Goal: Task Accomplishment & Management: Complete application form

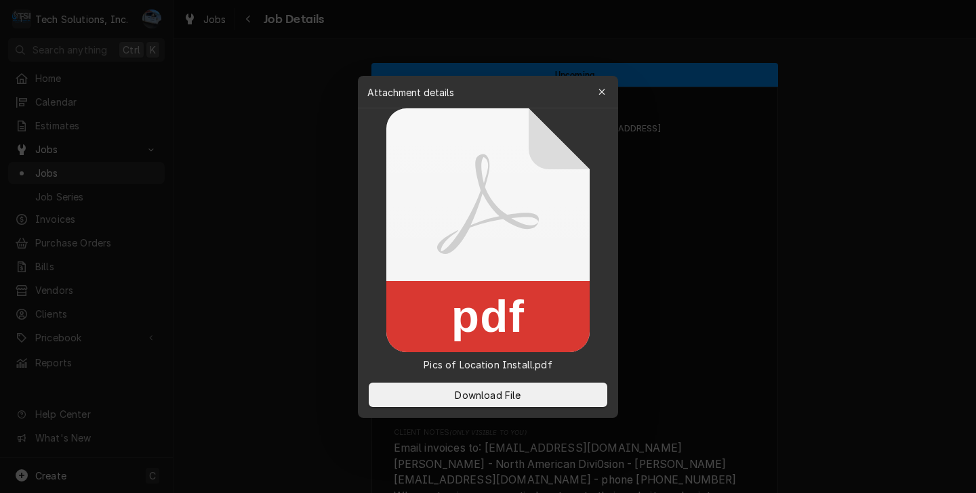
scroll to position [1288, 0]
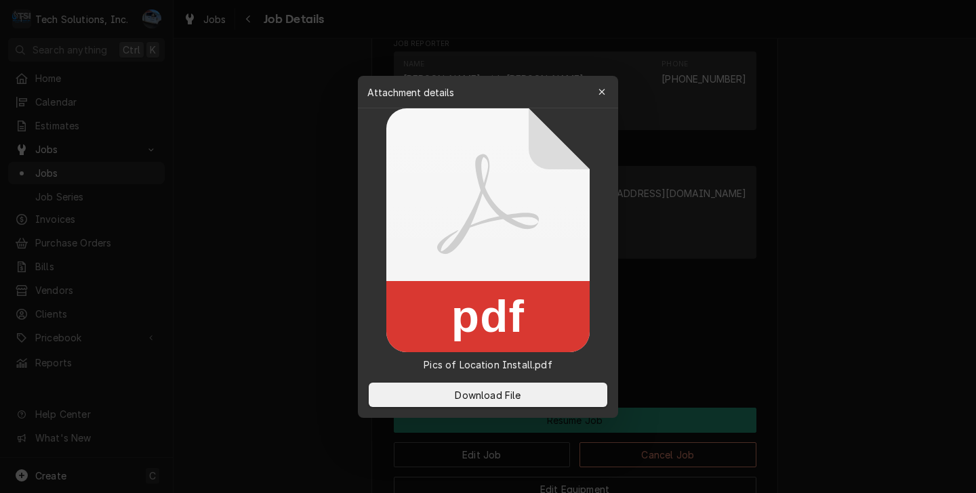
drag, startPoint x: 600, startPoint y: 95, endPoint x: 543, endPoint y: 145, distance: 76.4
click at [601, 95] on icon "button" at bounding box center [601, 91] width 7 height 9
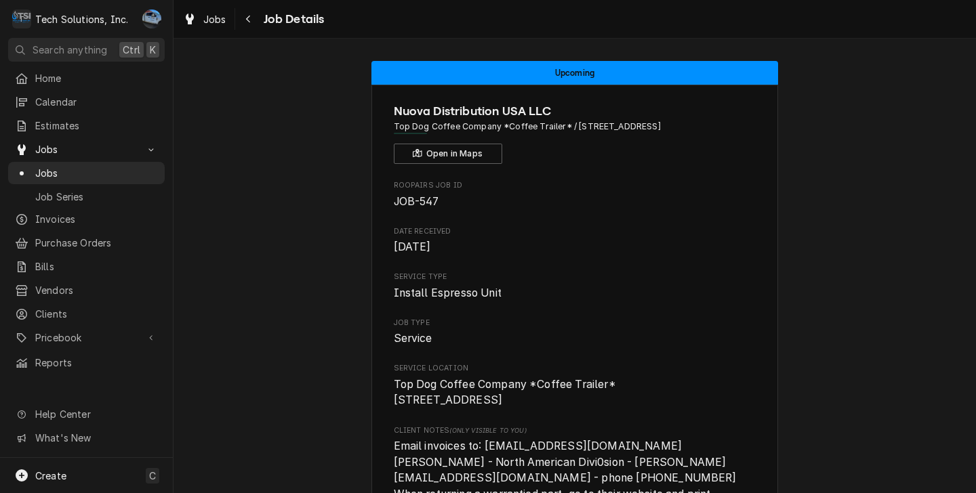
scroll to position [0, 0]
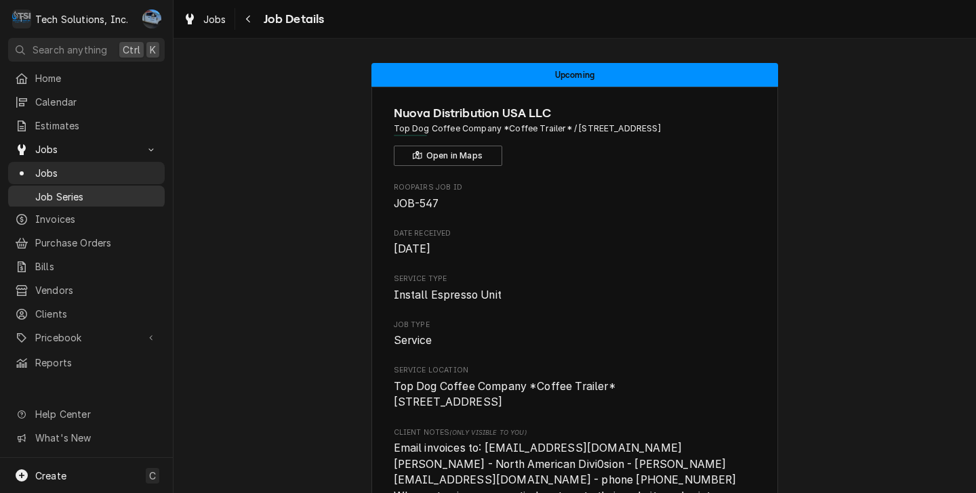
click at [62, 190] on span "Job Series" at bounding box center [96, 197] width 123 height 14
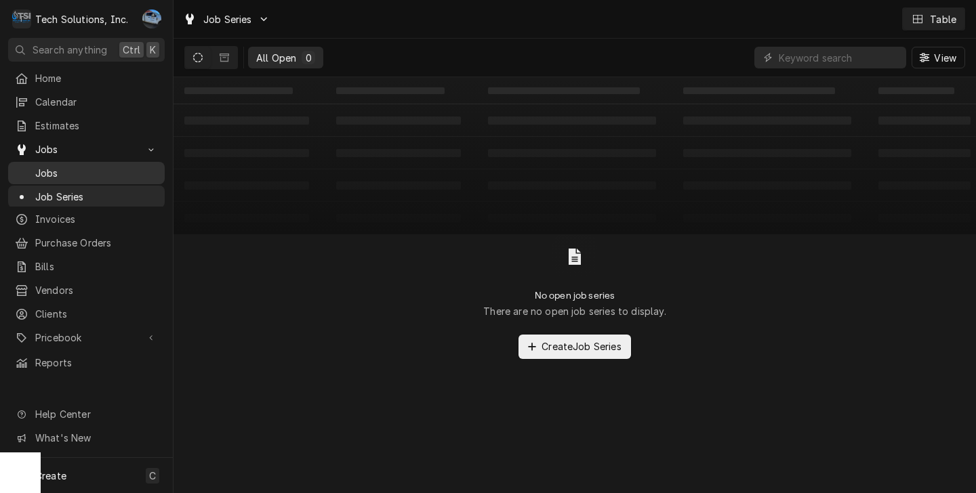
click at [60, 169] on span "Jobs" at bounding box center [96, 173] width 123 height 14
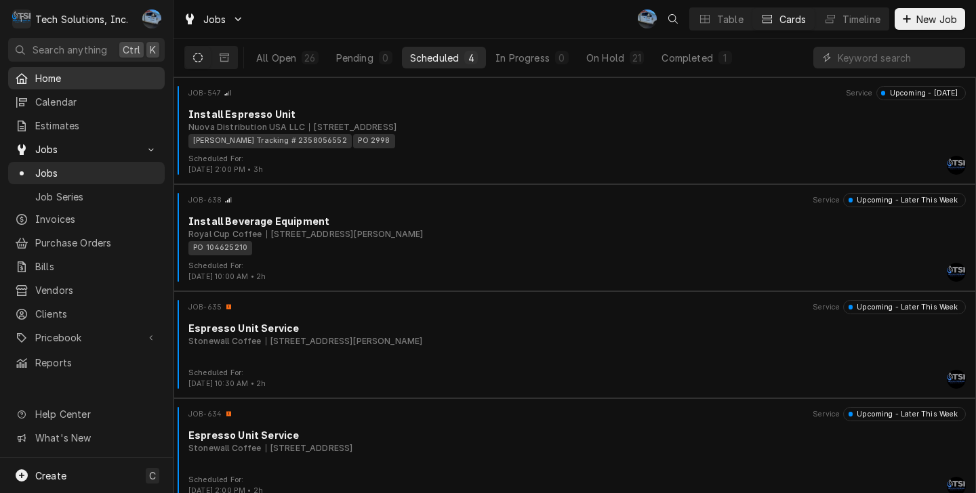
click at [62, 73] on span "Home" at bounding box center [96, 78] width 123 height 14
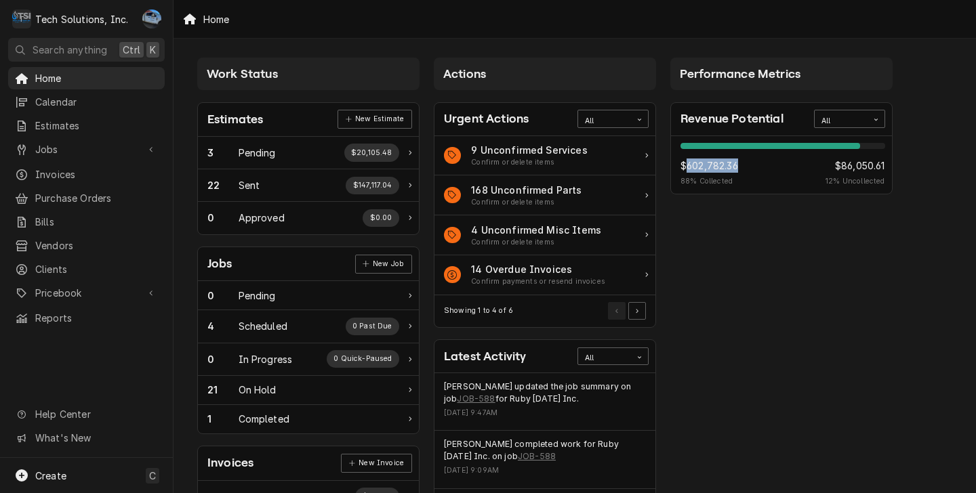
drag, startPoint x: 685, startPoint y: 164, endPoint x: 741, endPoint y: 164, distance: 56.2
click at [741, 164] on div "$602,782.36 88 % Collected $86,050.61 12 % Uncollected" at bounding box center [782, 173] width 205 height 28
drag, startPoint x: 741, startPoint y: 164, endPoint x: 743, endPoint y: 239, distance: 75.2
click at [743, 239] on div "Performance Metrics Revenue Potential All 88% $602,782.36 88 % Collected $86,05…" at bounding box center [781, 491] width 237 height 880
drag, startPoint x: 684, startPoint y: 167, endPoint x: 747, endPoint y: 163, distance: 63.1
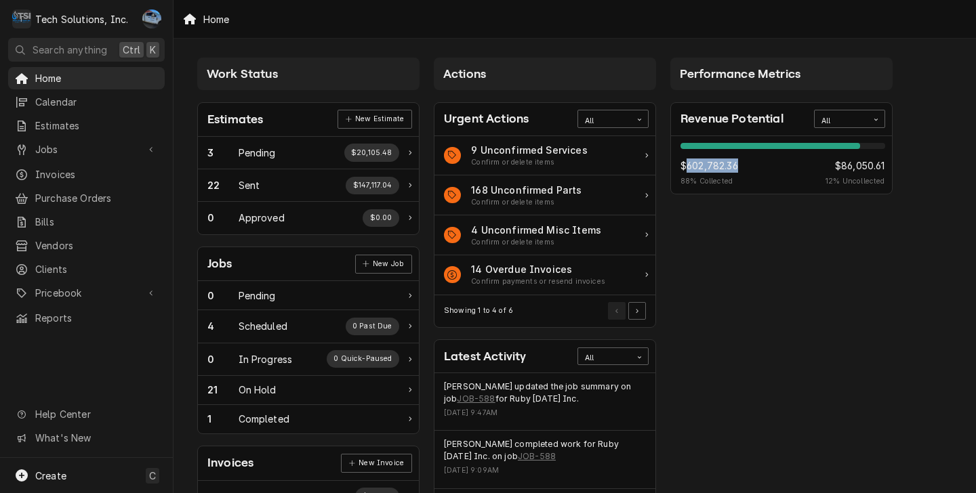
click at [747, 163] on div "$602,782.36 88 % Collected $86,050.61 12 % Uncollected" at bounding box center [782, 173] width 205 height 28
drag, startPoint x: 747, startPoint y: 163, endPoint x: 754, endPoint y: 251, distance: 88.4
click at [760, 250] on div "Performance Metrics Revenue Potential All 88% $602,782.36 88 % Collected $86,05…" at bounding box center [781, 491] width 237 height 880
click at [39, 167] on span "Invoices" at bounding box center [96, 174] width 123 height 14
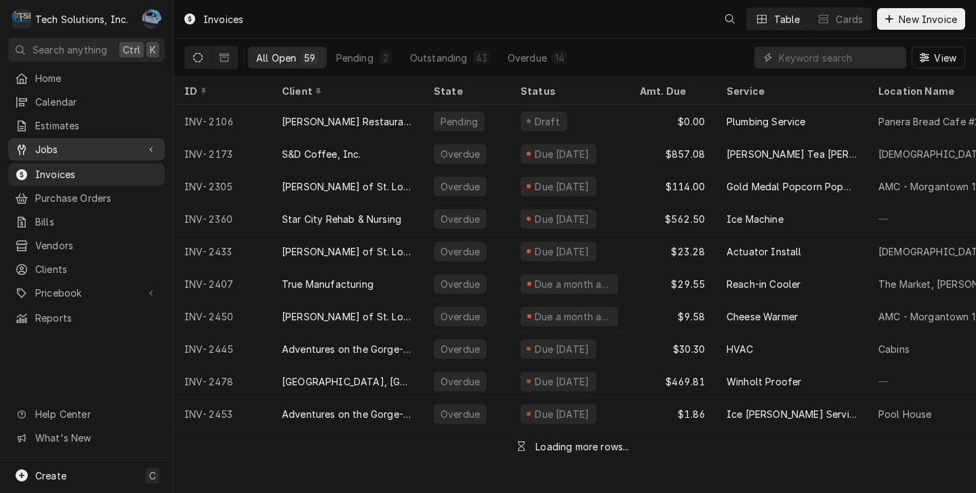
click at [56, 150] on span "Jobs" at bounding box center [86, 149] width 102 height 14
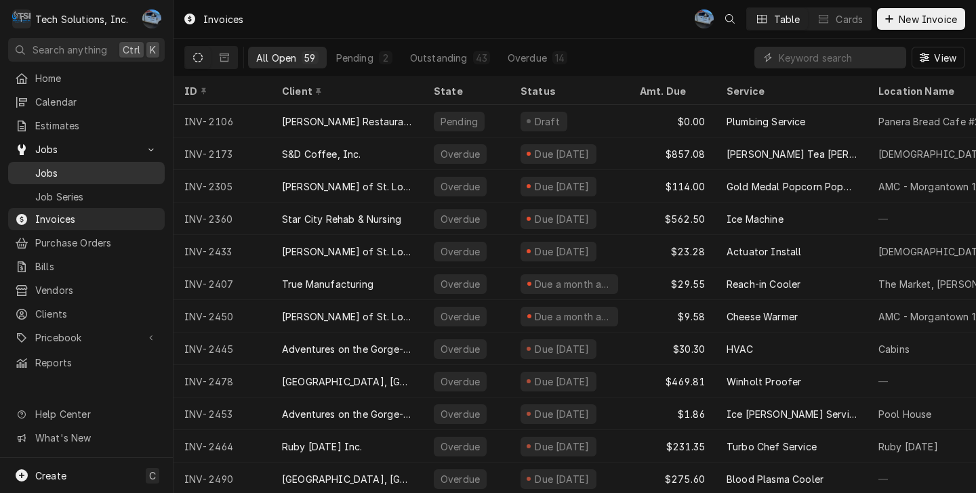
click at [58, 166] on span "Jobs" at bounding box center [96, 173] width 123 height 14
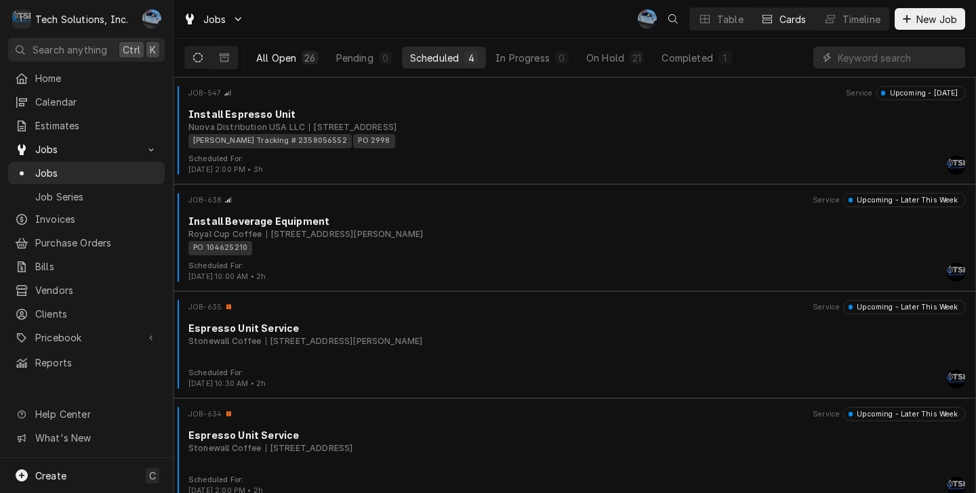
click at [304, 59] on div "26" at bounding box center [309, 58] width 11 height 14
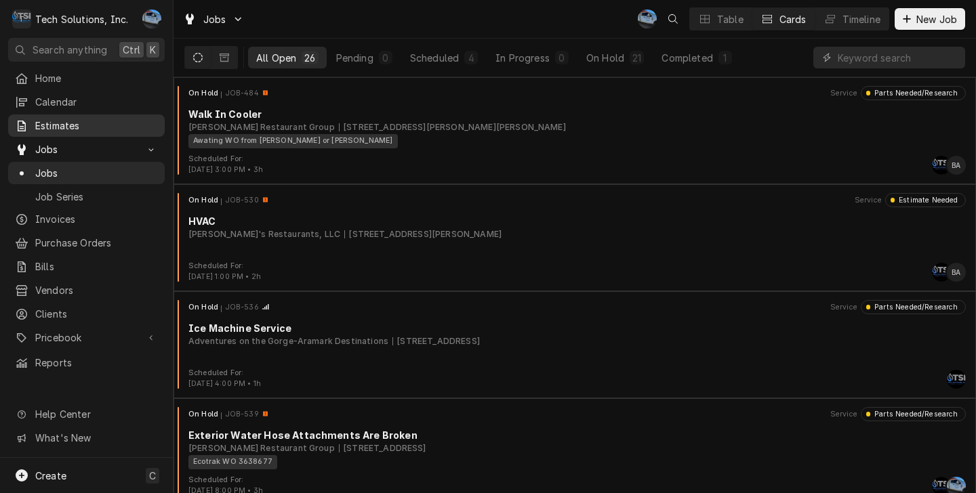
click at [66, 129] on div "Estimates" at bounding box center [86, 125] width 151 height 17
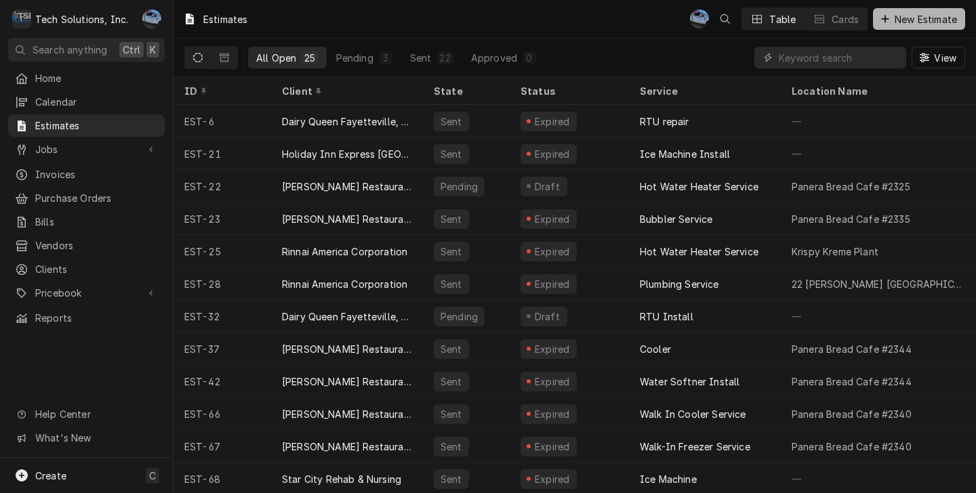
click at [935, 22] on span "New Estimate" at bounding box center [926, 19] width 68 height 14
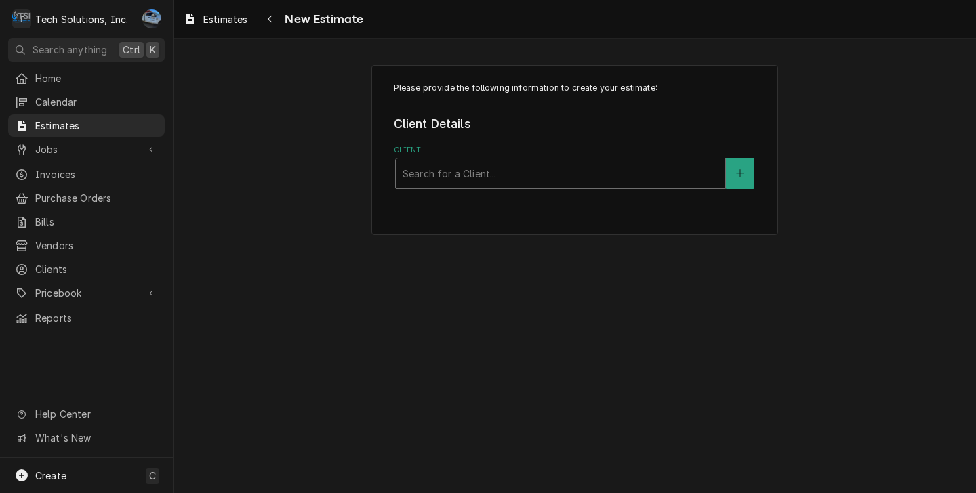
click at [480, 180] on div "Client" at bounding box center [561, 173] width 316 height 24
type input "goph"
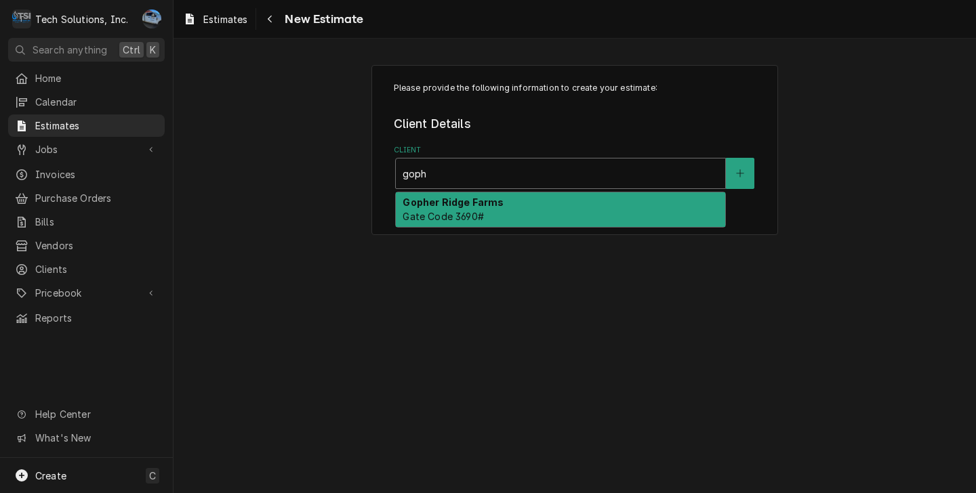
click at [467, 199] on strong "Gopher Ridge Farms" at bounding box center [453, 203] width 101 height 12
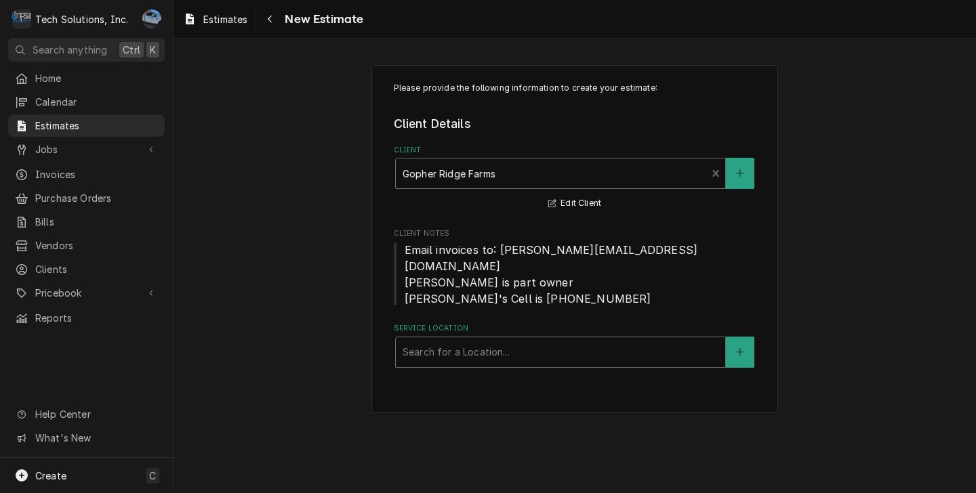
click at [443, 340] on div "Service Location" at bounding box center [561, 352] width 316 height 24
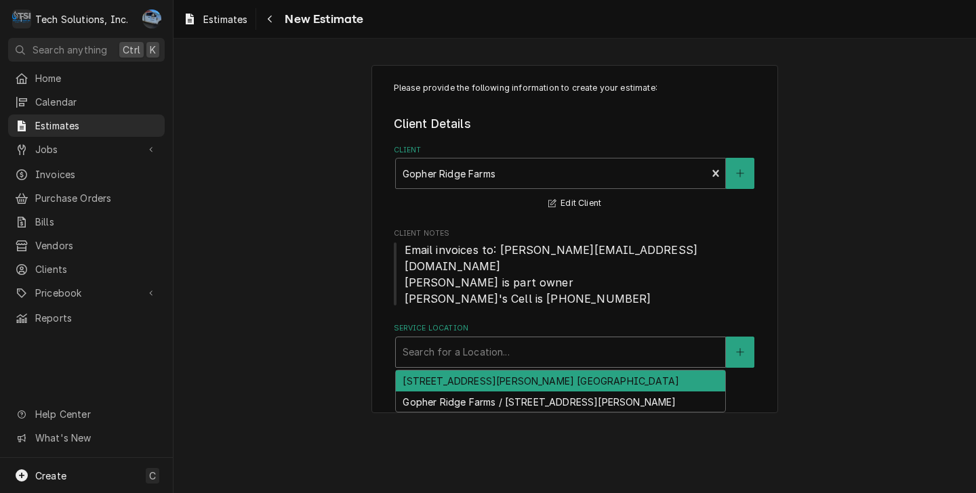
click at [722, 279] on span "Email invoices to: [PERSON_NAME][EMAIL_ADDRESS][DOMAIN_NAME] [PERSON_NAME] is p…" at bounding box center [575, 274] width 363 height 65
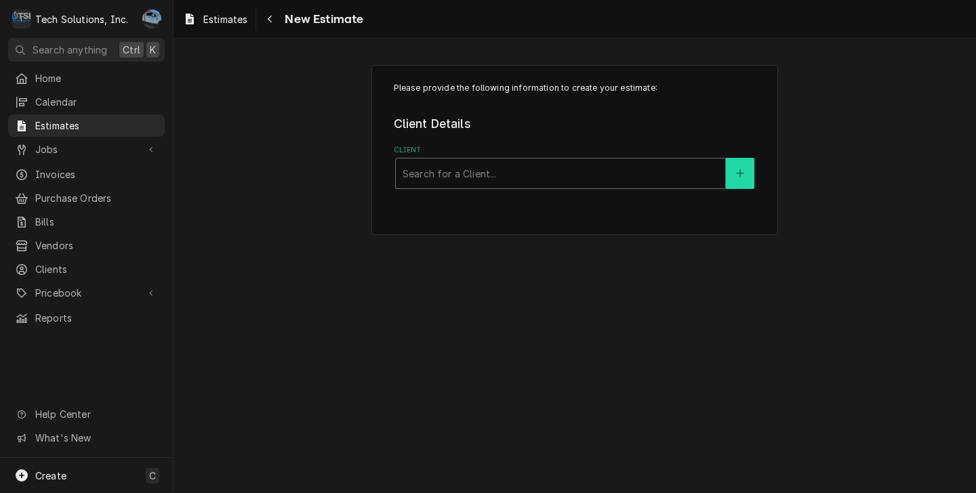
click at [737, 172] on icon "Create New Client" at bounding box center [740, 173] width 8 height 9
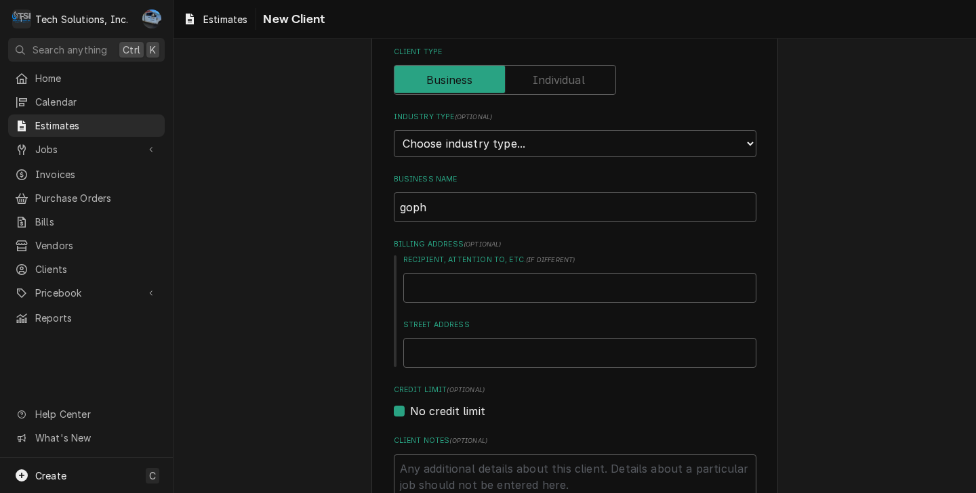
scroll to position [68, 0]
click at [495, 148] on select "Choose industry type... Residential Commercial Industrial Government" at bounding box center [575, 144] width 363 height 27
select select "2"
click at [394, 131] on select "Choose industry type... Residential Commercial Industrial Government" at bounding box center [575, 144] width 363 height 27
click at [454, 207] on input "goph" at bounding box center [575, 208] width 363 height 30
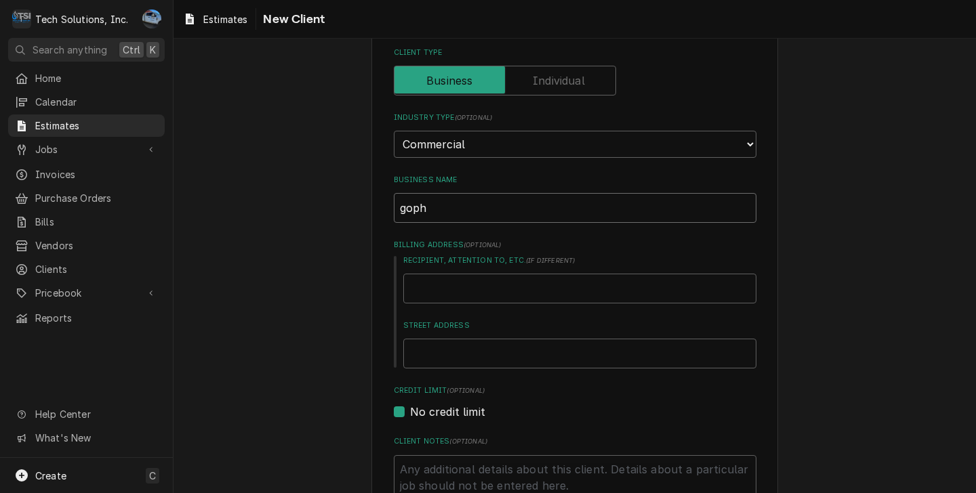
type textarea "x"
type input "gop"
type textarea "x"
type input "go"
type textarea "x"
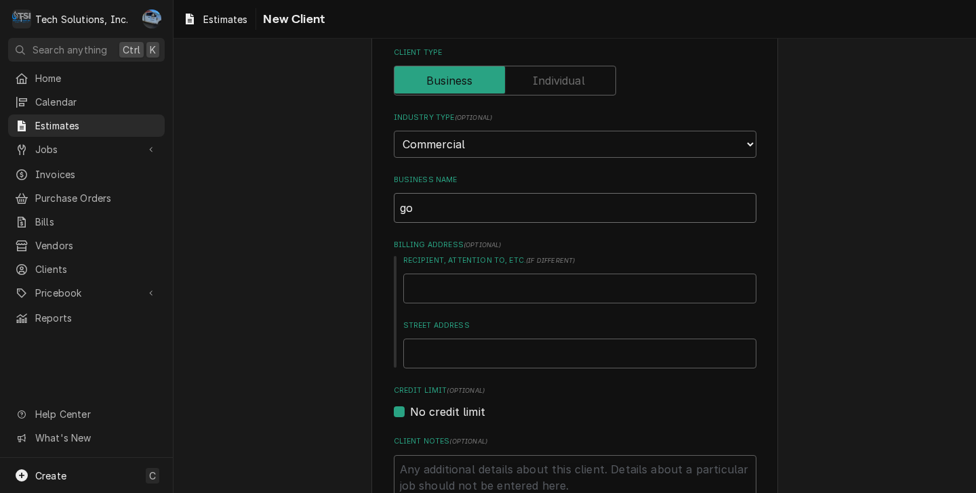
type input "g"
type textarea "x"
paste input "Foundation Homes Residential, LLC"
type textarea "x"
type input "Foundation Homes Residential, LLC"
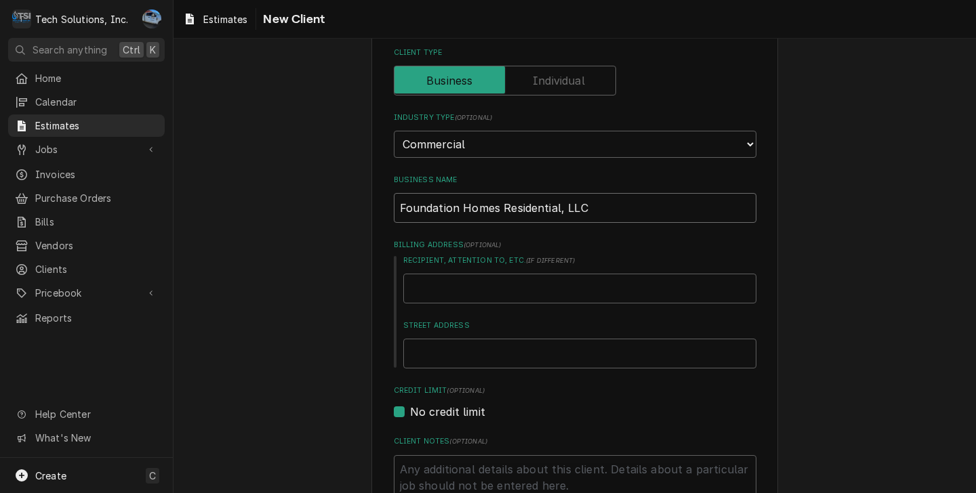
type textarea "x"
type input "Foundation Homes Residential, LLC"
drag, startPoint x: 826, startPoint y: 272, endPoint x: 815, endPoint y: 274, distance: 11.8
click at [826, 271] on div "Please provide the following information about your client: Client Type Industr…" at bounding box center [574, 430] width 802 height 891
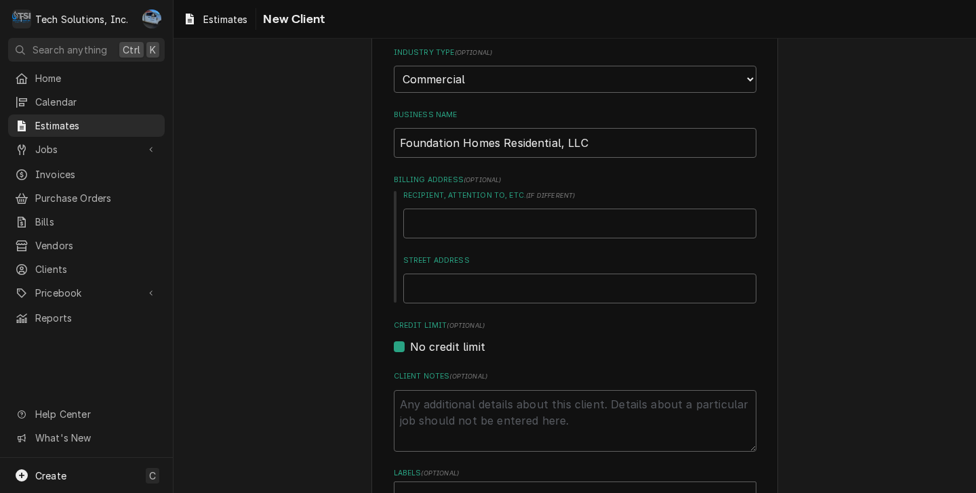
scroll to position [136, 0]
click at [410, 347] on label "No credit limit" at bounding box center [447, 344] width 75 height 16
click at [410, 347] on input "No credit limit" at bounding box center [591, 351] width 363 height 30
checkbox input "false"
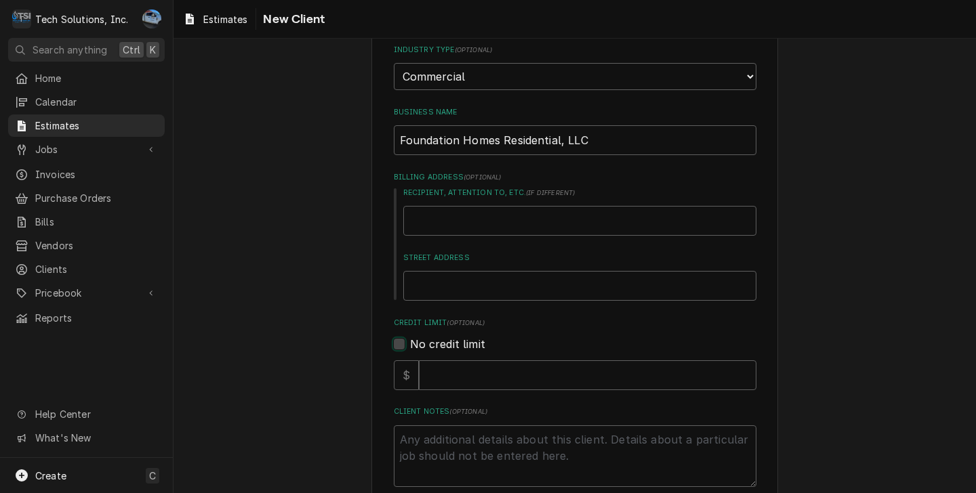
type textarea "x"
click at [410, 346] on label "No credit limit" at bounding box center [447, 344] width 75 height 16
click at [410, 346] on input "No credit limit" at bounding box center [591, 351] width 363 height 30
checkbox input "true"
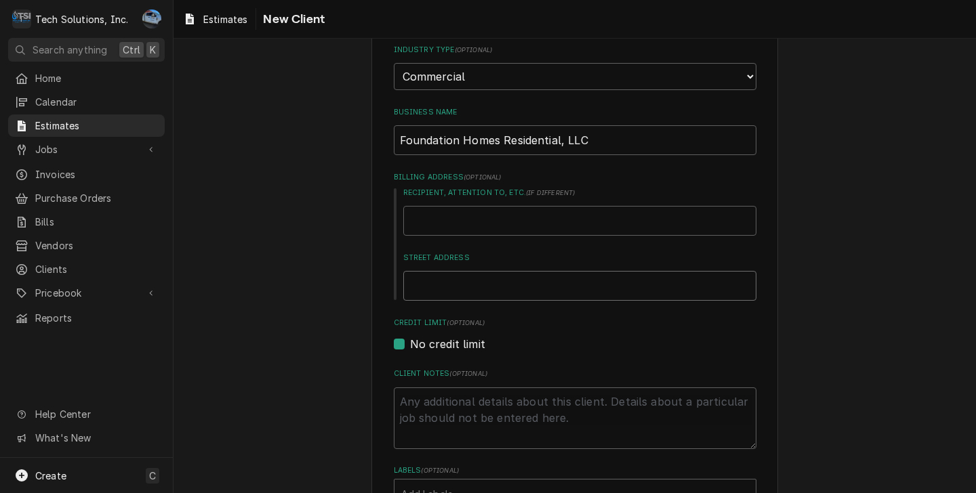
click at [426, 282] on input "Street Address" at bounding box center [579, 286] width 353 height 30
paste input "[STREET_ADDRESS][PERSON_NAME]"
type textarea "x"
type input "[STREET_ADDRESS][PERSON_NAME]"
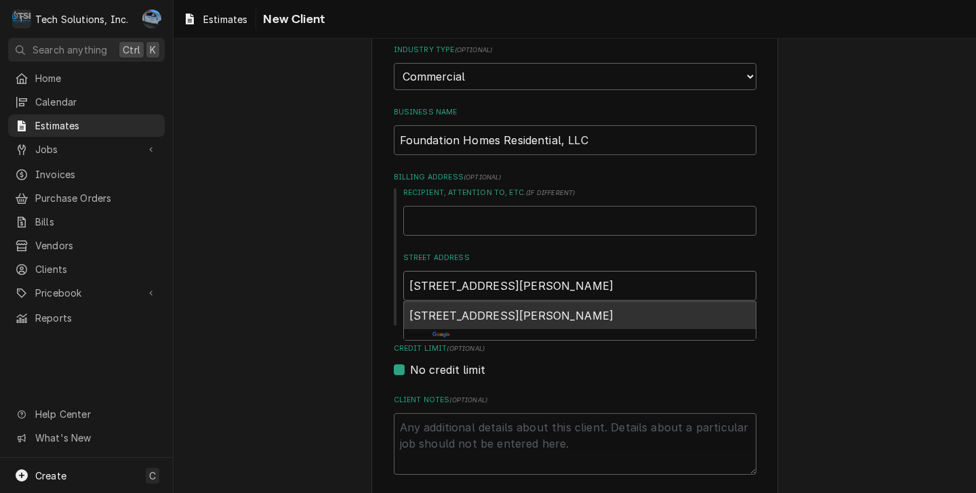
click at [610, 314] on span "[STREET_ADDRESS][PERSON_NAME]" at bounding box center [511, 316] width 205 height 14
type textarea "x"
type input "[STREET_ADDRESS][PERSON_NAME]"
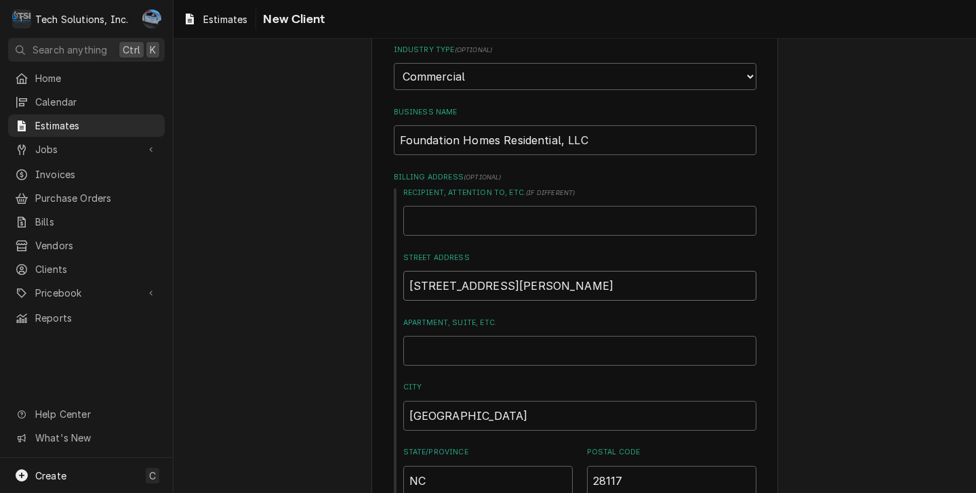
type textarea "x"
type input "438 [PERSON_NAME]"
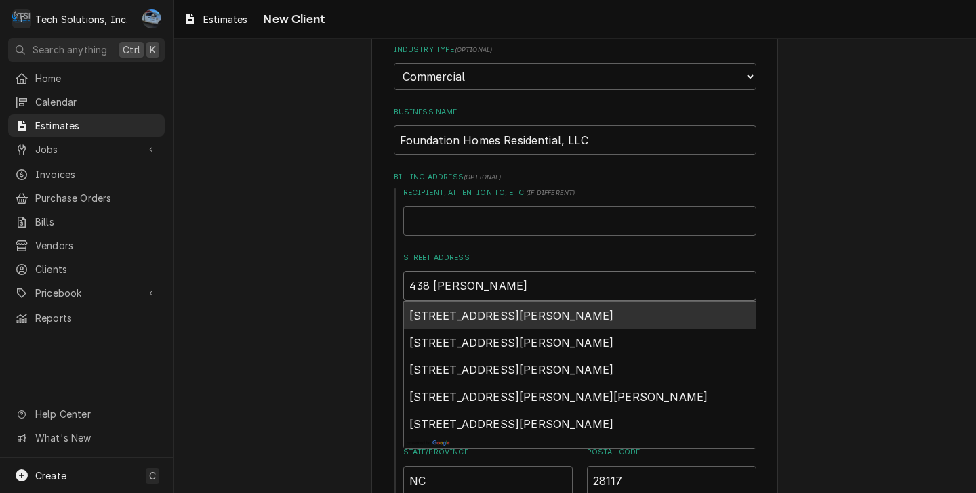
type textarea "x"
type input "438 [PERSON_NAME]"
click at [568, 314] on span "[STREET_ADDRESS][PERSON_NAME]" at bounding box center [511, 316] width 205 height 14
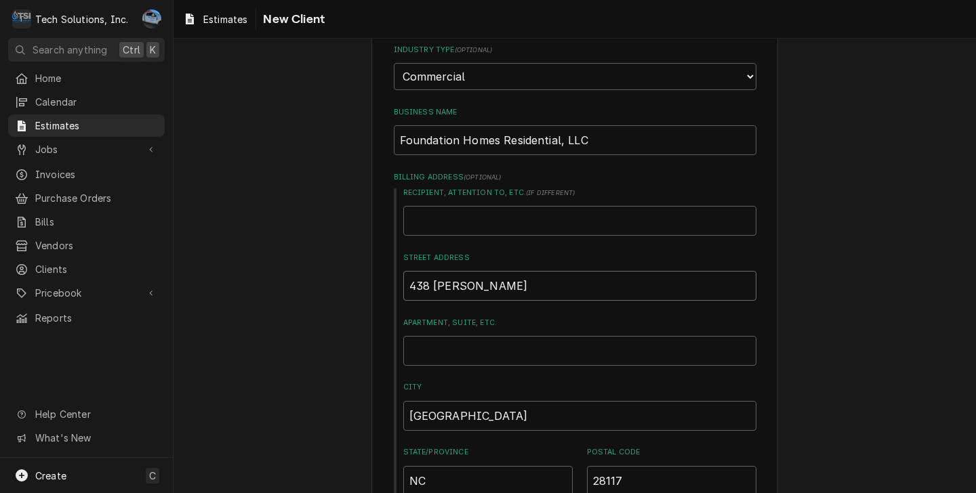
type textarea "x"
type input "[STREET_ADDRESS][PERSON_NAME]"
type textarea "x"
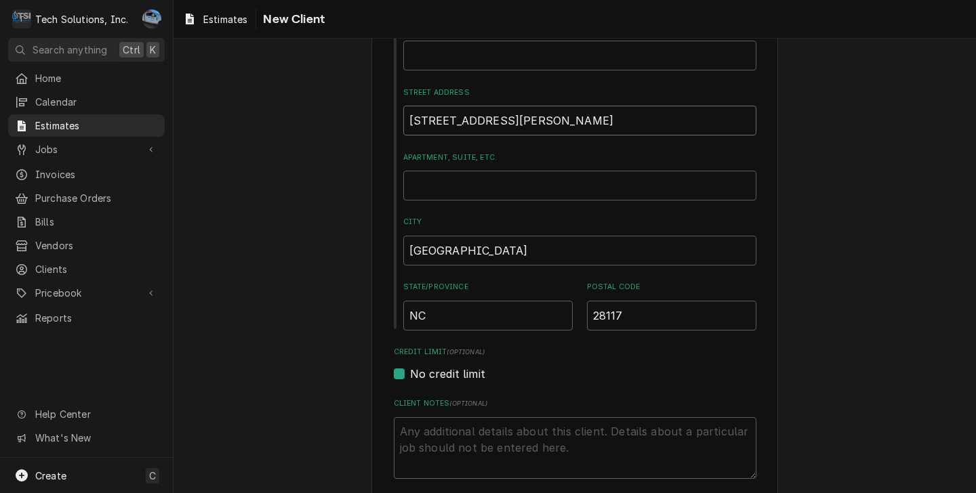
scroll to position [339, 0]
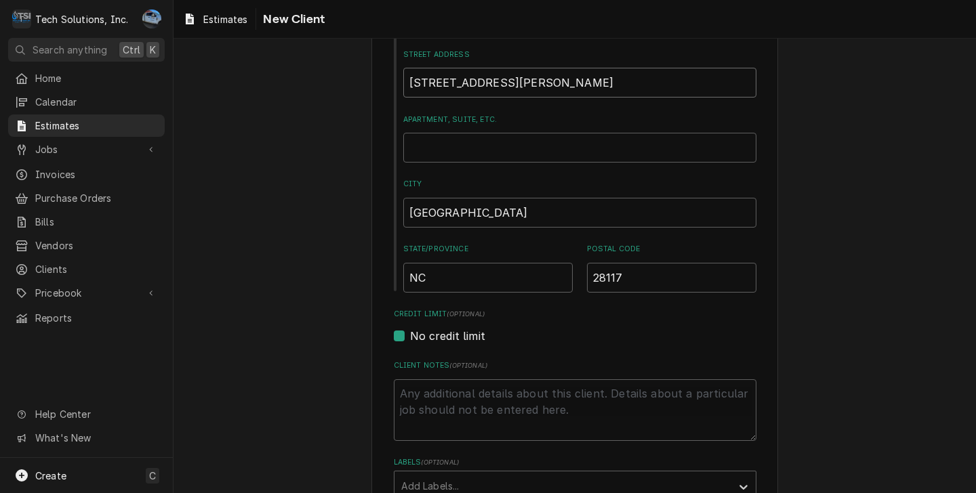
type input "[STREET_ADDRESS][PERSON_NAME]"
drag, startPoint x: 828, startPoint y: 277, endPoint x: 787, endPoint y: 287, distance: 42.4
click at [829, 277] on div "Please provide the following information about your client: Client Type Industr…" at bounding box center [574, 257] width 802 height 1086
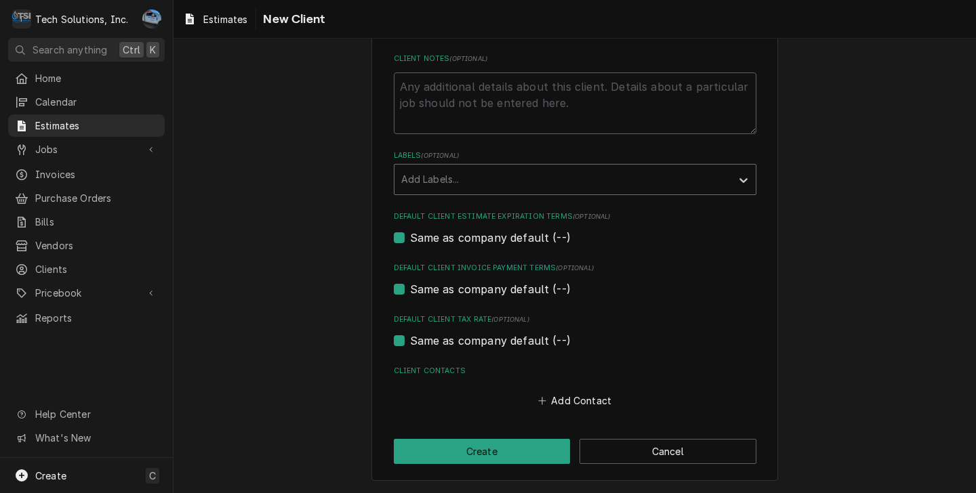
scroll to position [647, 0]
click at [551, 398] on button "Add Contact" at bounding box center [574, 401] width 78 height 19
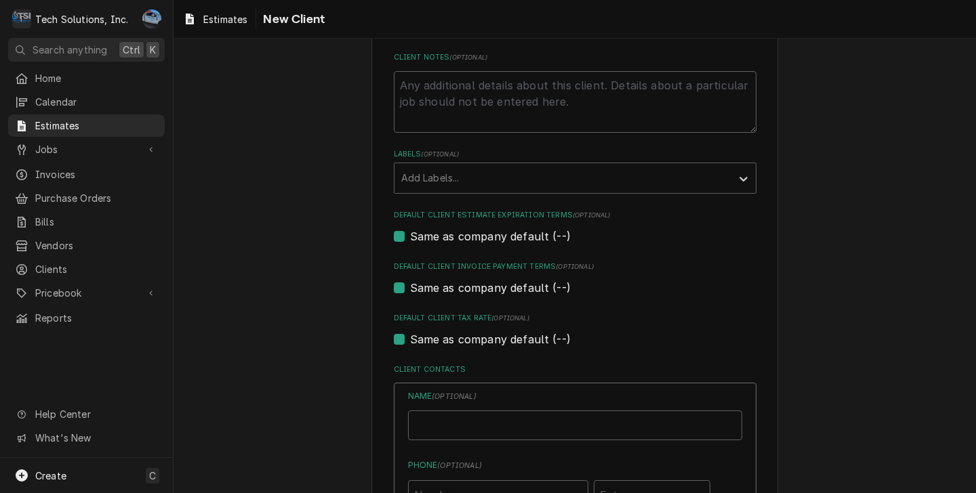
type textarea "x"
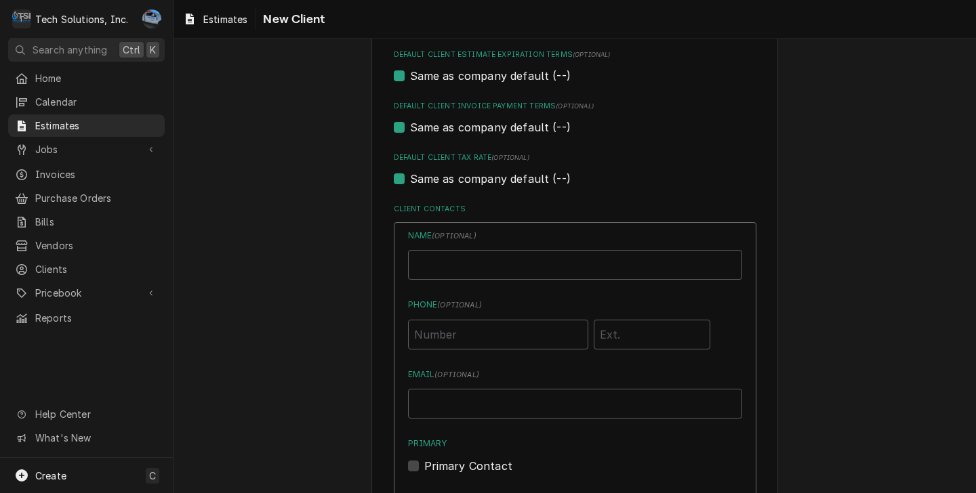
scroll to position [850, 0]
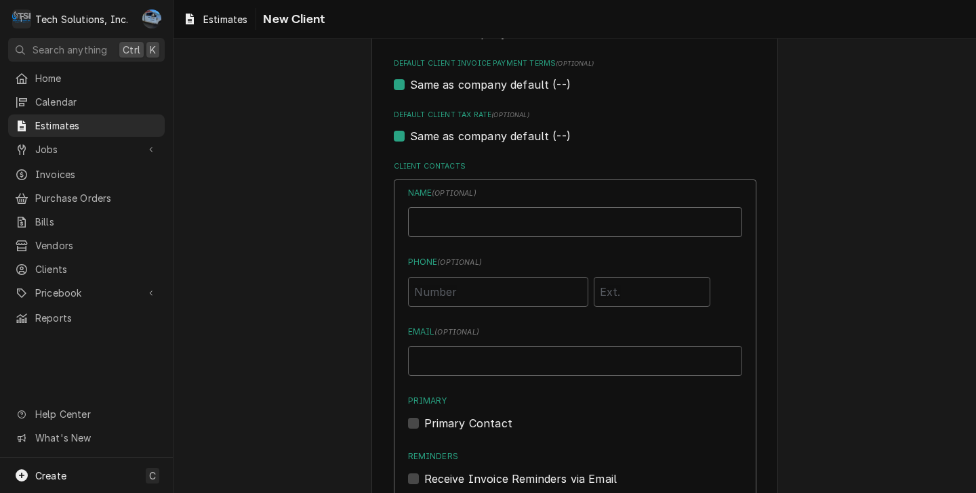
click at [518, 226] on input "Business Name" at bounding box center [575, 222] width 334 height 30
type input "[PERSON_NAME]"
click at [463, 285] on input "Phone ( optional )" at bounding box center [498, 292] width 180 height 30
type input "[PHONE_NUMBER]"
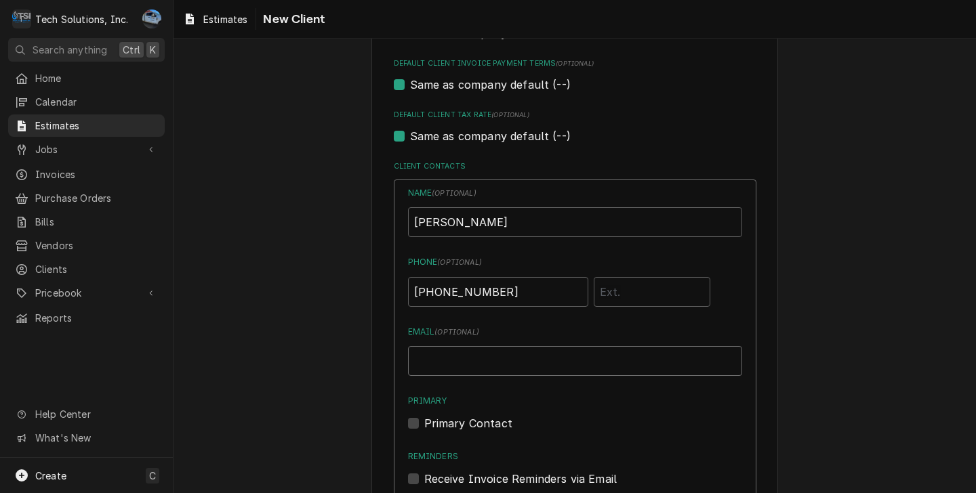
click at [535, 363] on input "Email ( optional )" at bounding box center [575, 361] width 334 height 30
drag, startPoint x: 871, startPoint y: 347, endPoint x: 815, endPoint y: 457, distance: 124.0
drag, startPoint x: 522, startPoint y: 371, endPoint x: 756, endPoint y: 375, distance: 233.8
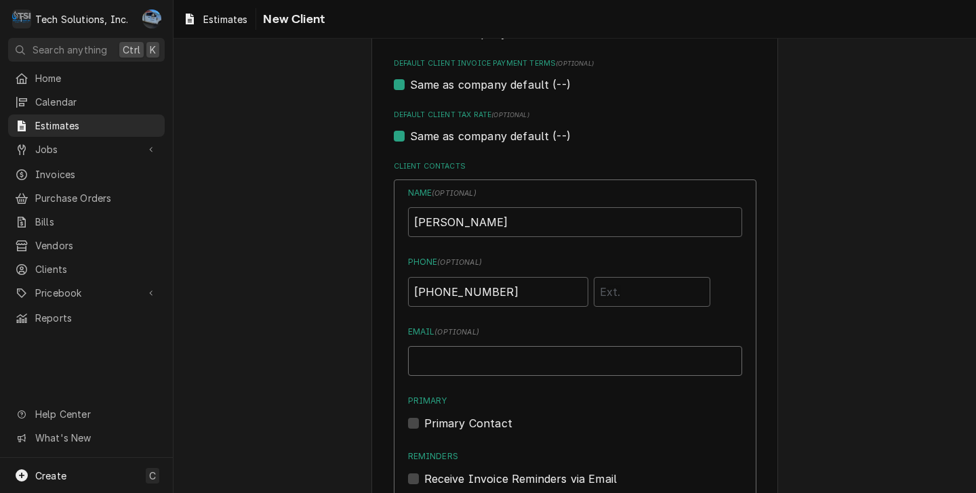
click at [543, 362] on input "Email ( optional )" at bounding box center [575, 361] width 334 height 30
drag, startPoint x: 856, startPoint y: 333, endPoint x: 825, endPoint y: 438, distance: 110.2
click at [503, 369] on input "Email ( optional )" at bounding box center [575, 361] width 334 height 30
paste input "[PERSON_NAME][EMAIL_ADDRESS][DOMAIN_NAME]"
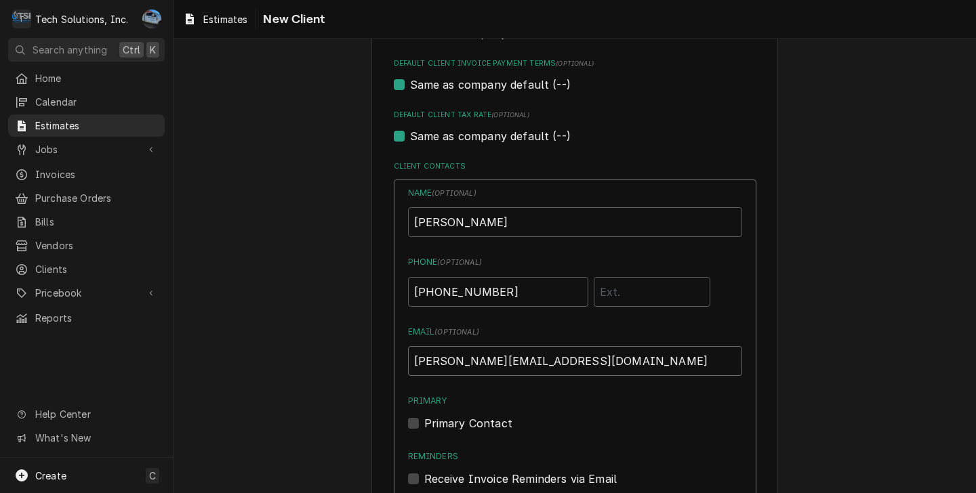
type input "[PERSON_NAME][EMAIL_ADDRESS][DOMAIN_NAME]"
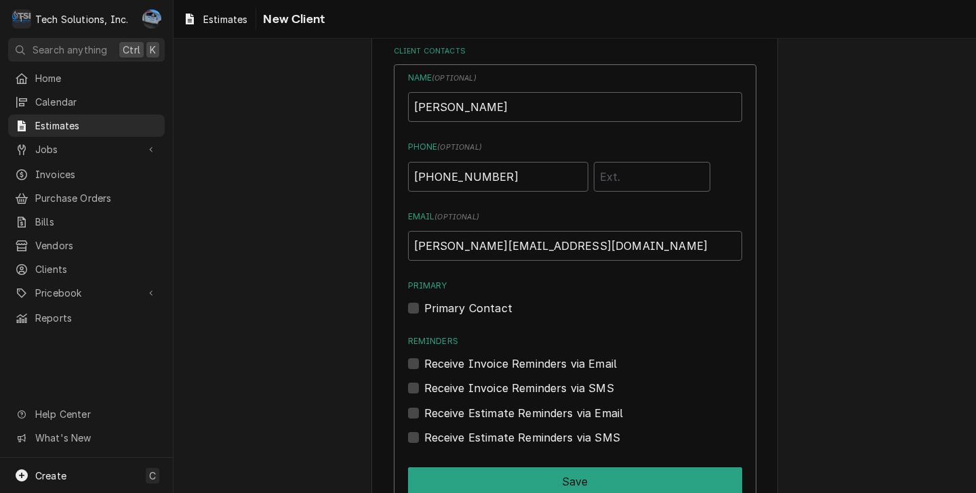
scroll to position [986, 0]
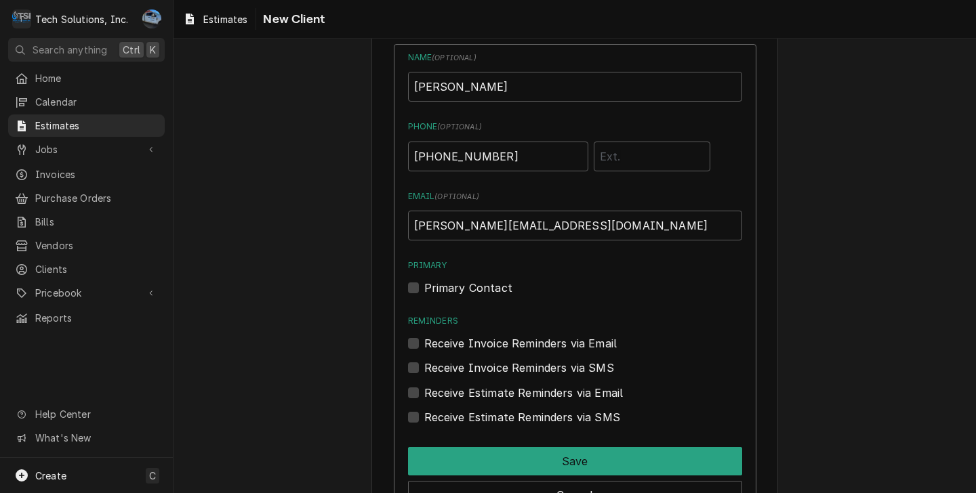
click at [424, 290] on label "Primary Contact" at bounding box center [468, 288] width 88 height 16
click at [424, 290] on input "Primary" at bounding box center [591, 295] width 334 height 30
checkbox input "true"
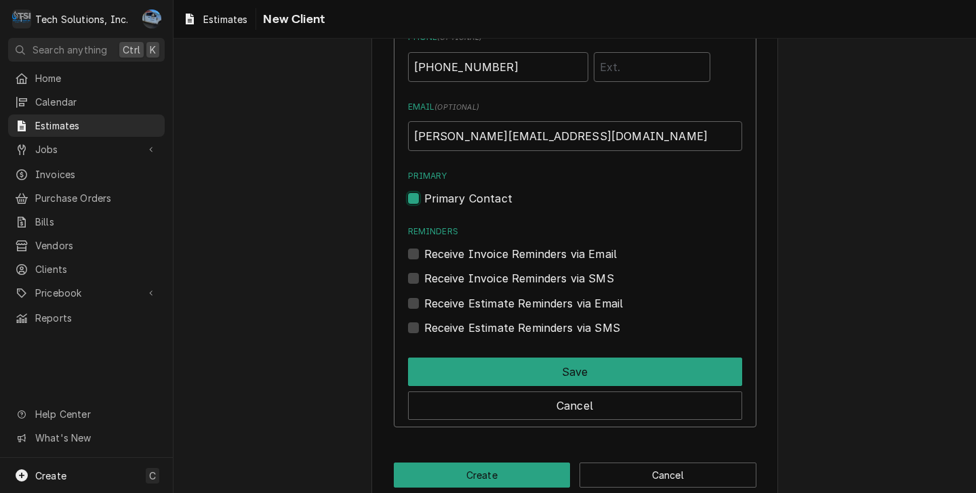
scroll to position [1103, 0]
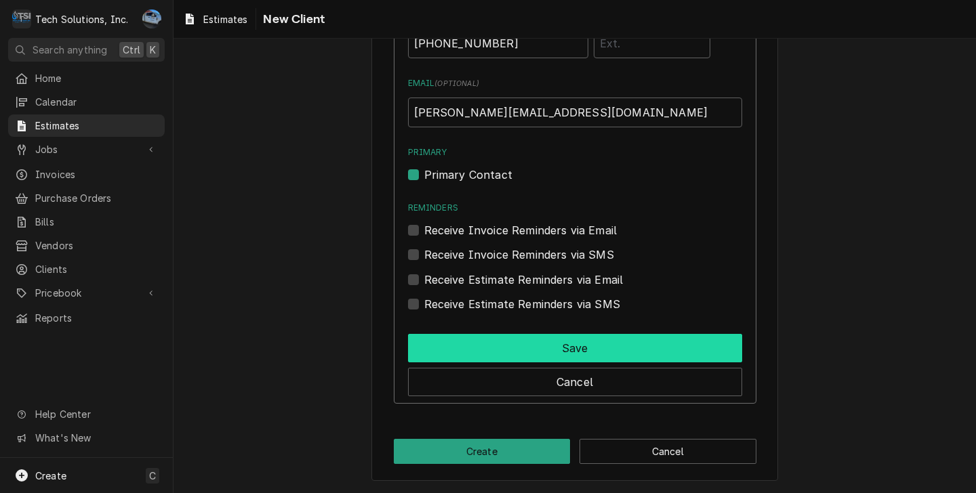
click at [556, 343] on button "Save" at bounding box center [575, 348] width 334 height 28
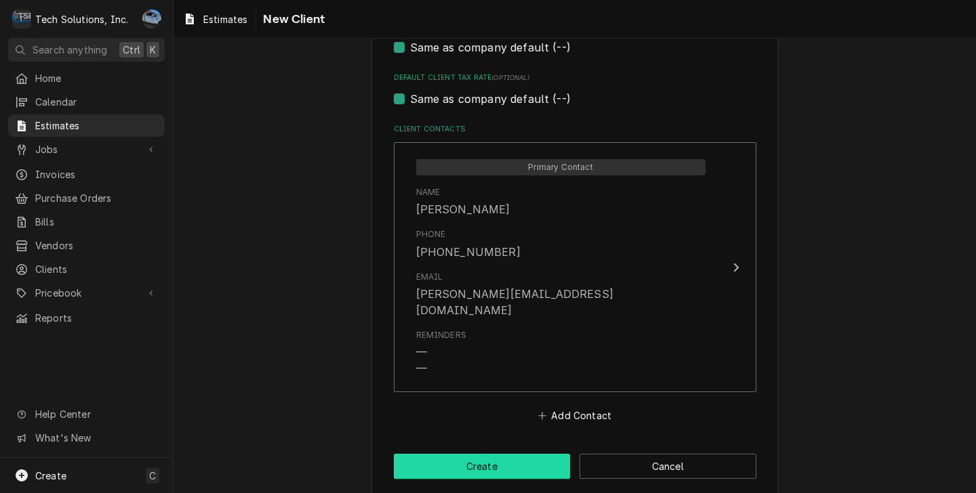
click at [546, 454] on button "Create" at bounding box center [482, 466] width 177 height 25
type textarea "x"
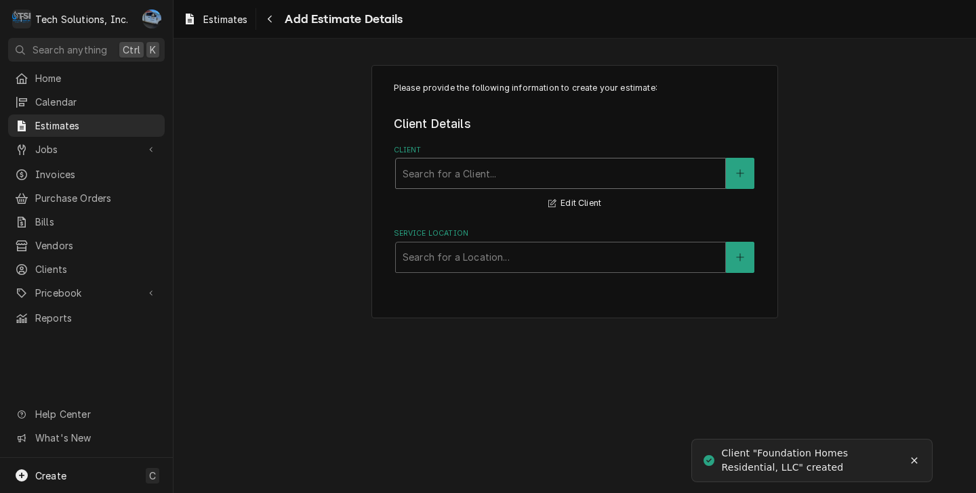
click at [461, 180] on div "Client" at bounding box center [561, 173] width 316 height 24
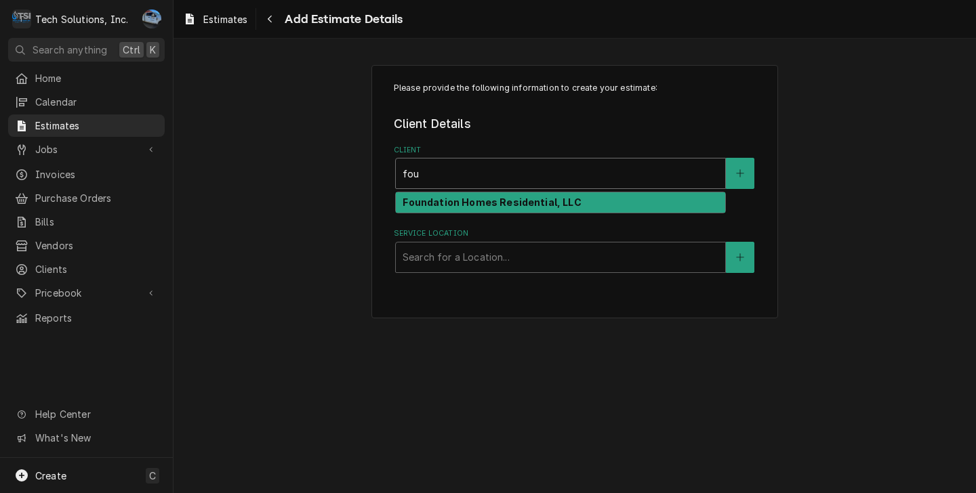
type input "foun"
click at [470, 202] on strong "Foundation Homes Residential, LLC" at bounding box center [492, 203] width 178 height 12
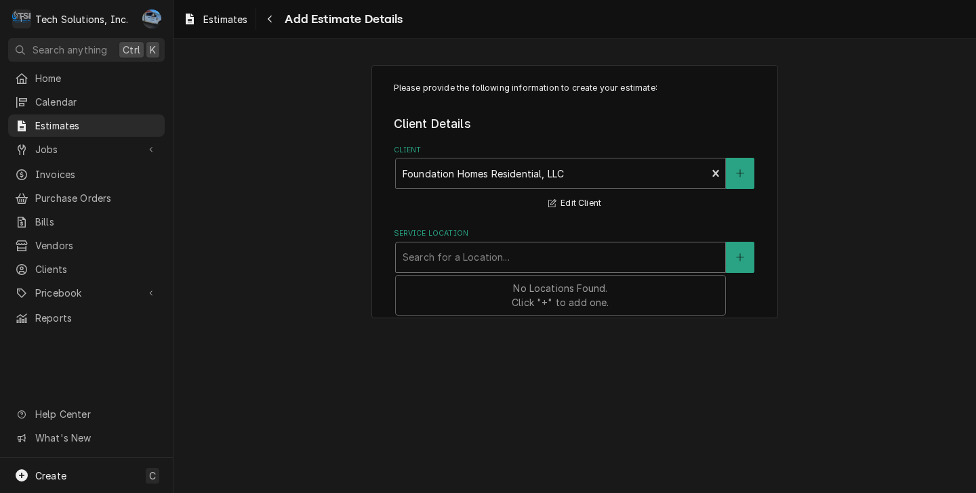
click at [488, 266] on div "Service Location" at bounding box center [561, 257] width 316 height 24
click at [489, 264] on div "Service Location" at bounding box center [561, 257] width 316 height 24
click at [557, 253] on div "Service Location" at bounding box center [561, 257] width 316 height 24
click at [608, 303] on span "No Locations Found. Click "+" to add one." at bounding box center [560, 296] width 97 height 26
click at [566, 311] on div "No Locations Found. Click "+" to add one." at bounding box center [560, 295] width 329 height 39
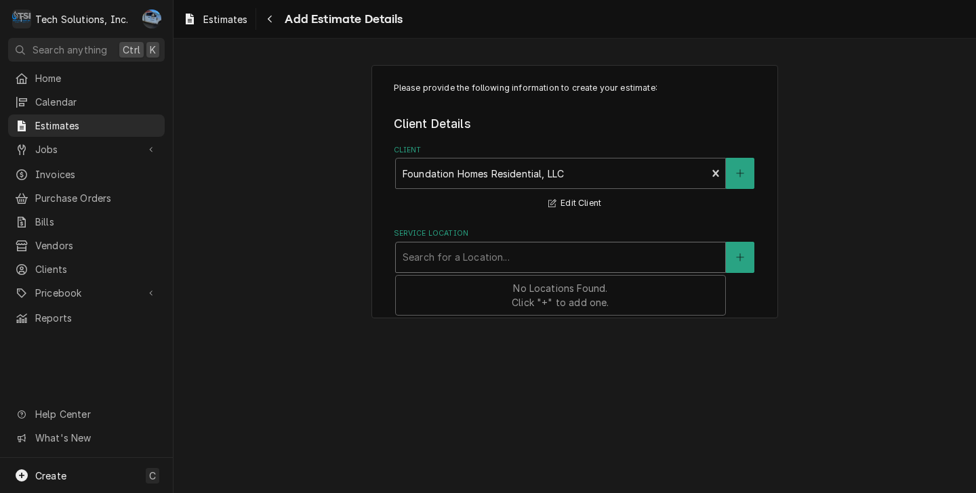
click at [558, 300] on span "No Locations Found. Click "+" to add one." at bounding box center [560, 296] width 97 height 26
click at [736, 261] on icon "Create New Location" at bounding box center [740, 257] width 8 height 9
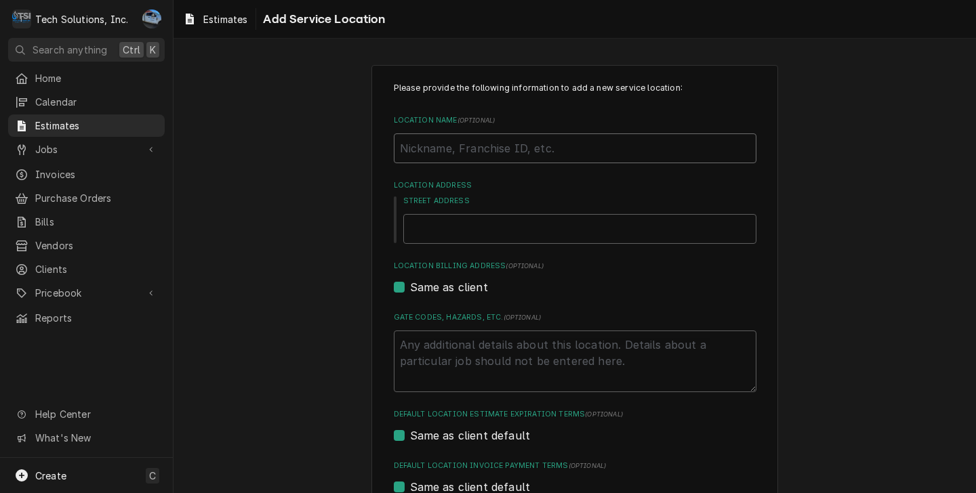
click at [449, 145] on input "Location Name ( optional )" at bounding box center [575, 149] width 363 height 30
type textarea "x"
type input "G"
type textarea "x"
type input "Go"
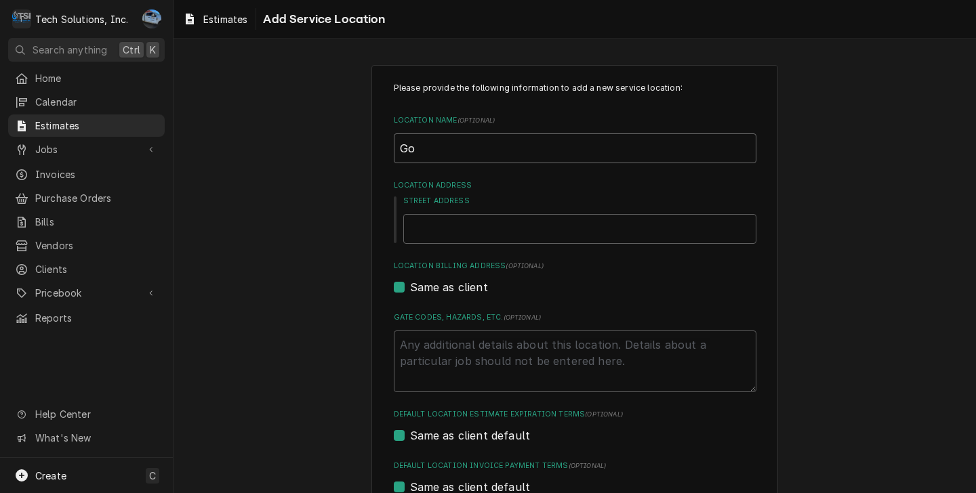
type textarea "x"
type input "Goh"
type textarea "x"
type input "Gohp"
type textarea "x"
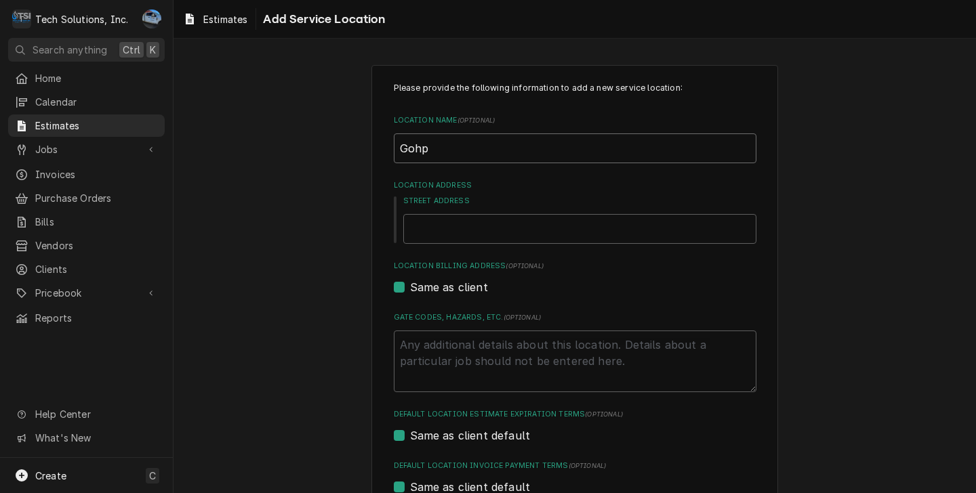
type input "Gohpe"
type textarea "x"
type input "Gohper"
type textarea "x"
type input "Gohper"
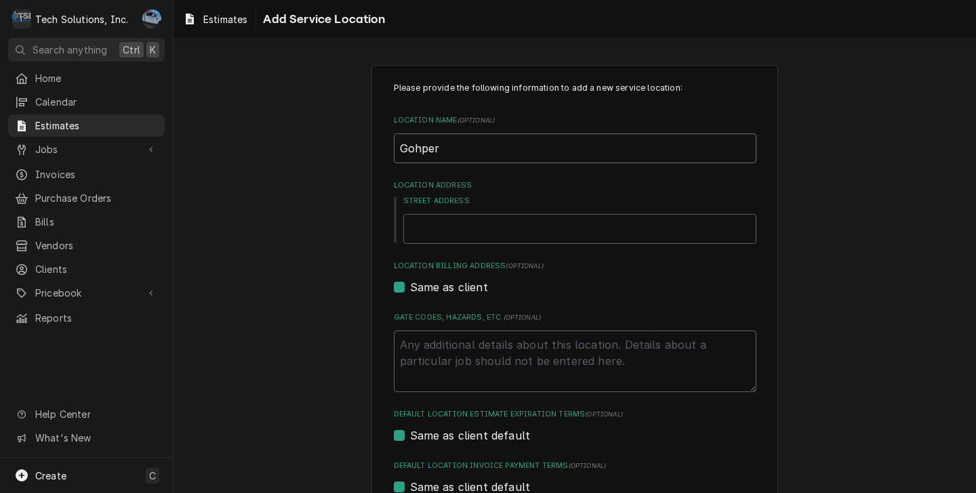
type textarea "x"
type input "Gohper"
type textarea "x"
type input "Gohpe"
type textarea "x"
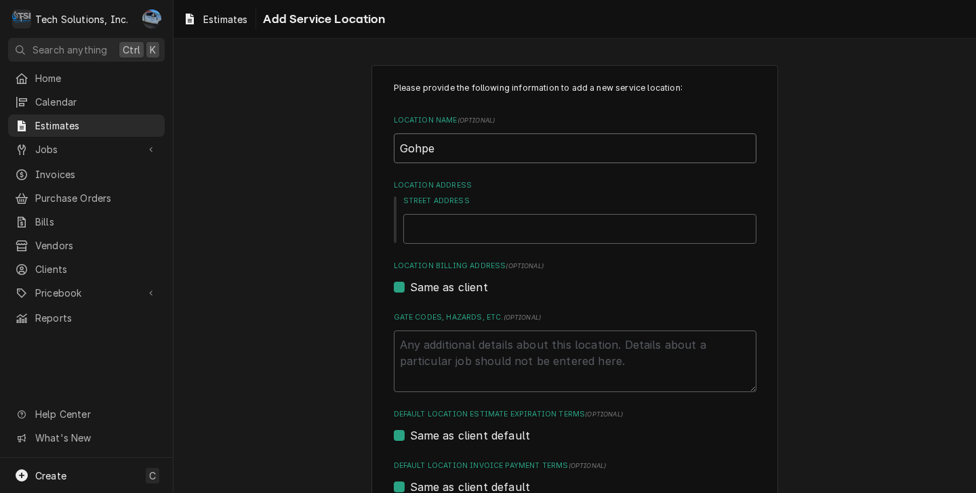
type input "Gohp"
type textarea "x"
type input "Goh"
type textarea "x"
type input "Go"
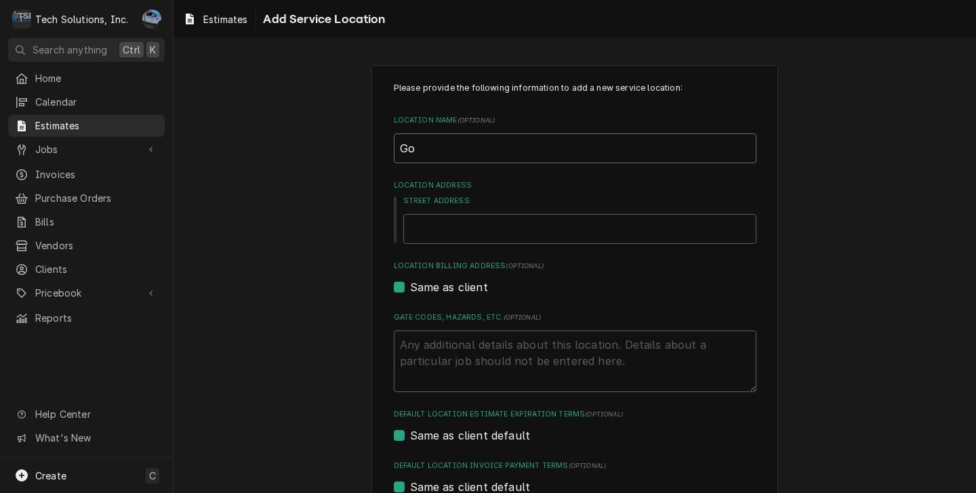
type textarea "x"
type input "Gop"
type textarea "x"
type input "Goph"
type textarea "x"
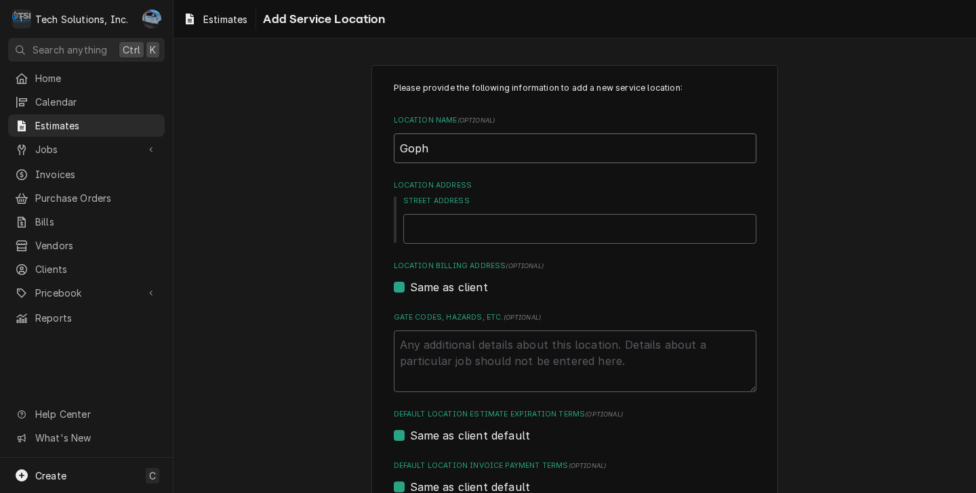
type input "Gophe"
type textarea "x"
type input "Gopher"
type textarea "x"
type input "Gopher"
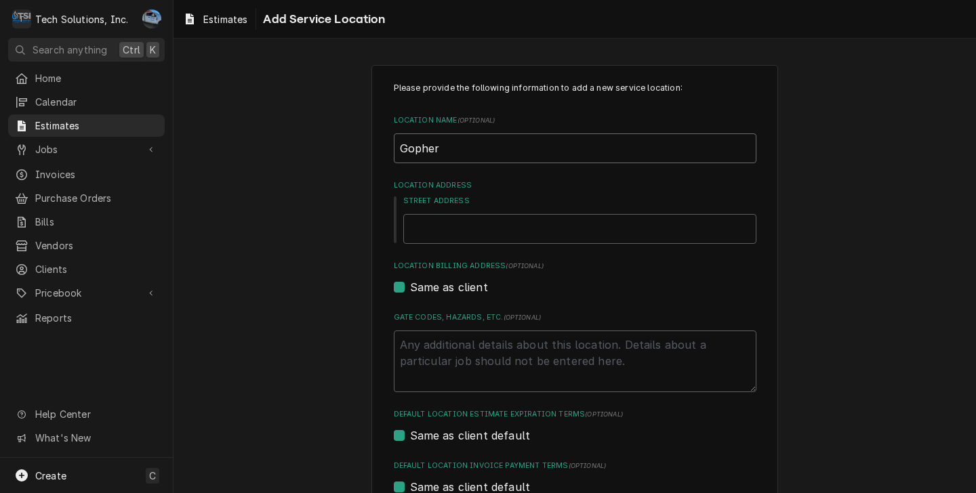
type textarea "x"
type input "Gopher R"
type textarea "x"
type input "Gopher Ri"
type textarea "x"
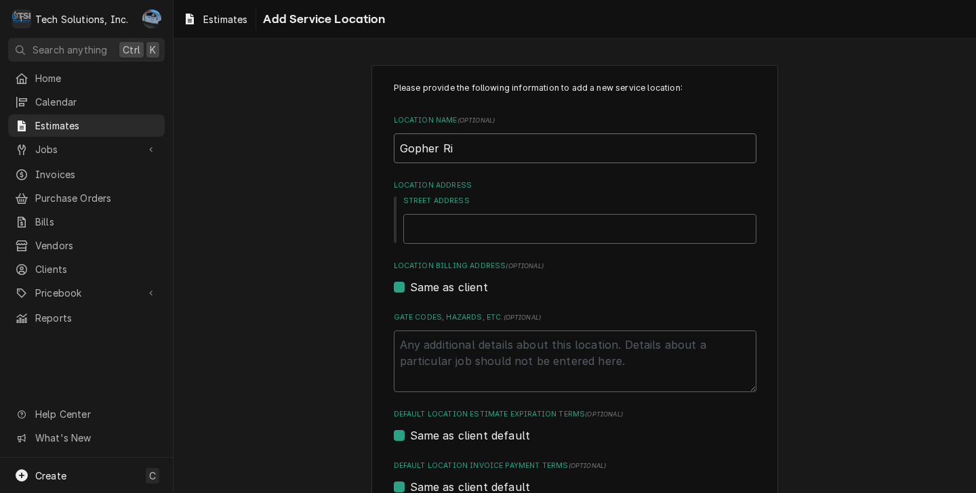
type input "Gopher Rid"
type textarea "x"
type input "Gopher Ridg"
type textarea "x"
type input "Gopher Ridge"
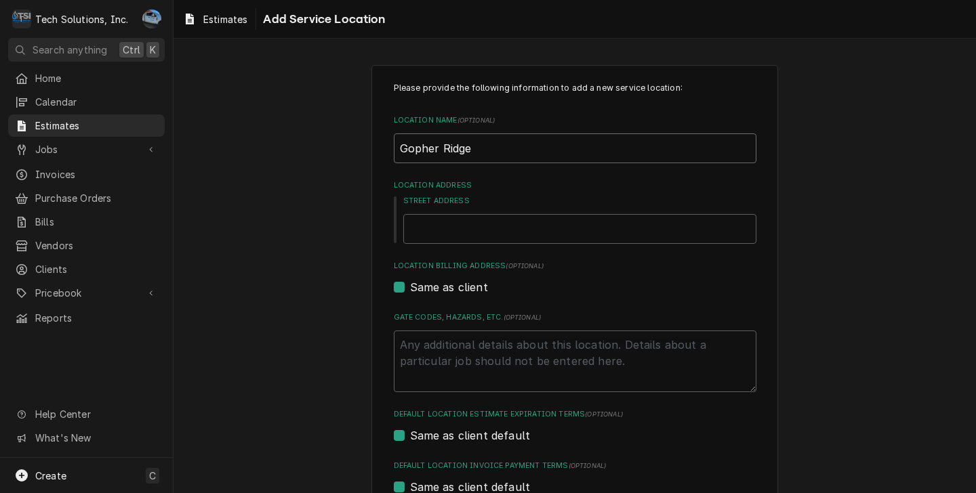
type textarea "x"
type input "Gopher Ridge"
type textarea "x"
type input "Gopher Ridge F"
type textarea "x"
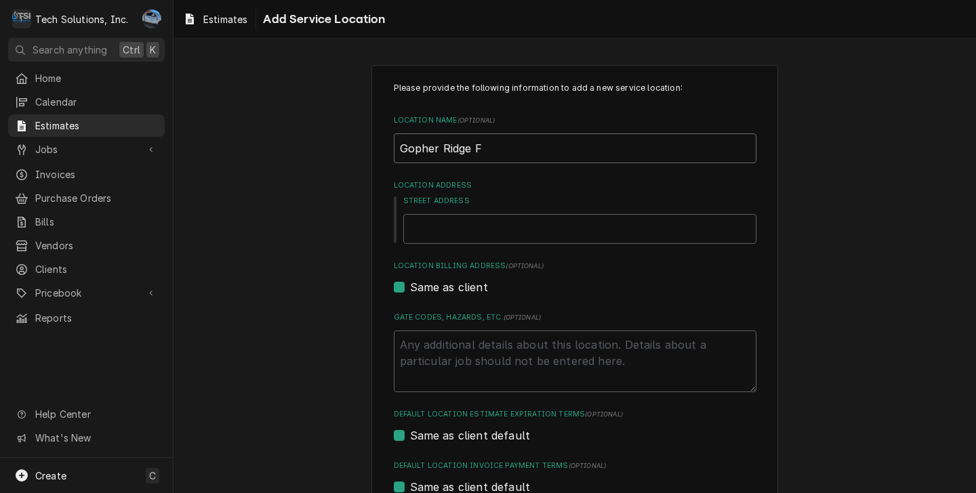
type input "Gopher Ridge Fa"
type textarea "x"
type input "Gopher Ridge Far"
type textarea "x"
type input "[GEOGRAPHIC_DATA]"
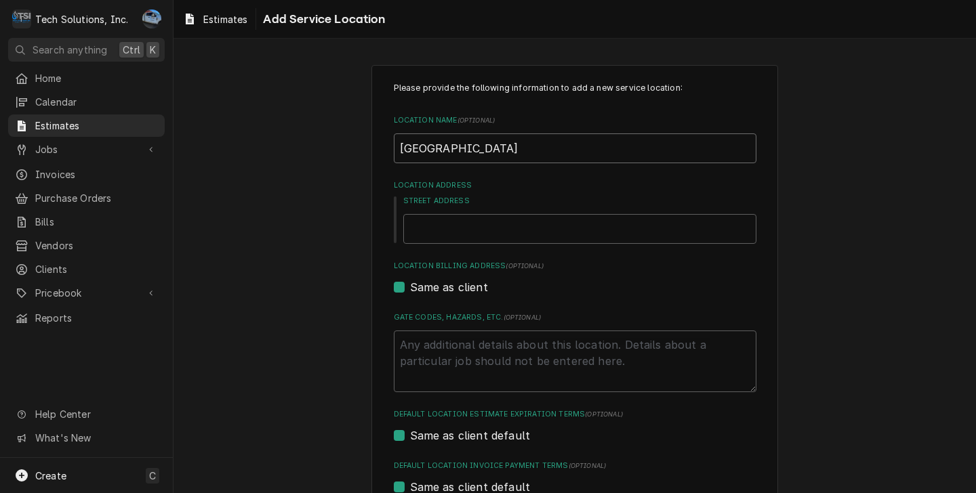
type textarea "x"
type input "Gopher Ridge Farms"
type textarea "x"
type input "Gopher Ridge Farms"
click at [431, 234] on input "Street Address" at bounding box center [579, 229] width 353 height 30
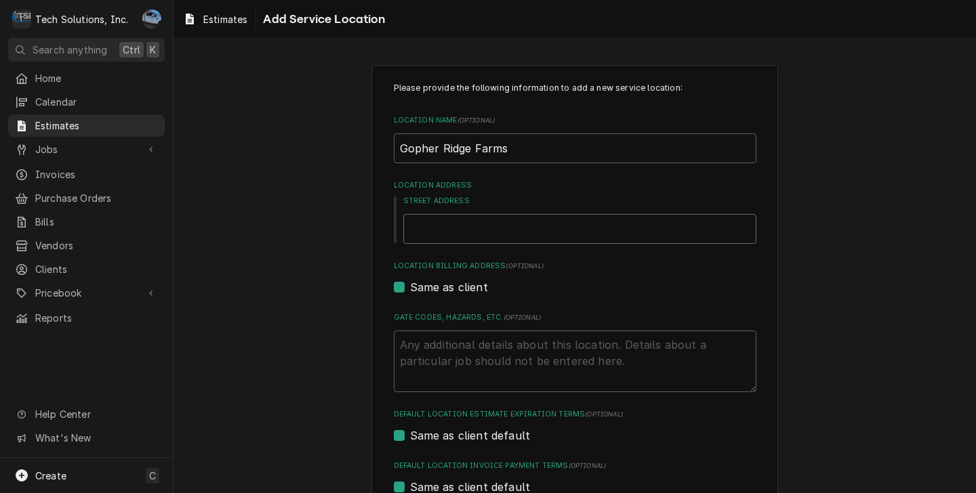
type textarea "x"
type input "3"
type textarea "x"
type input "31"
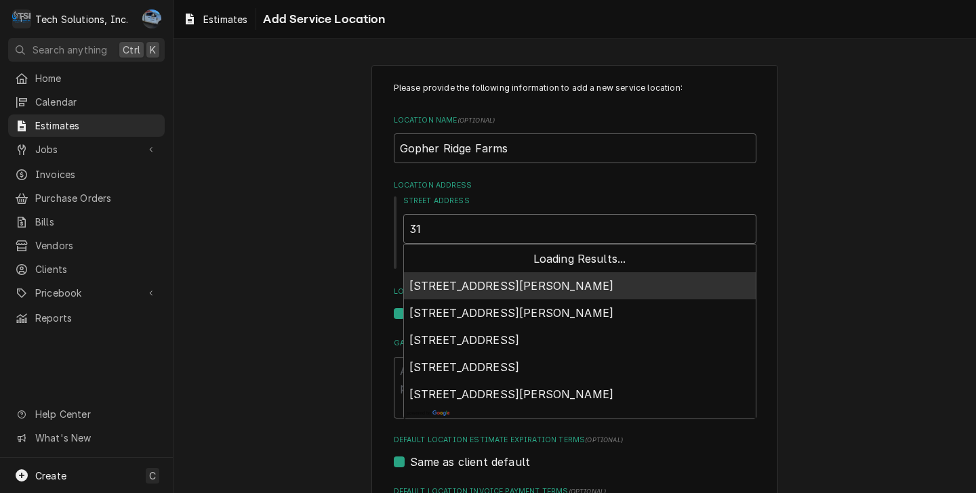
type textarea "x"
type input "315"
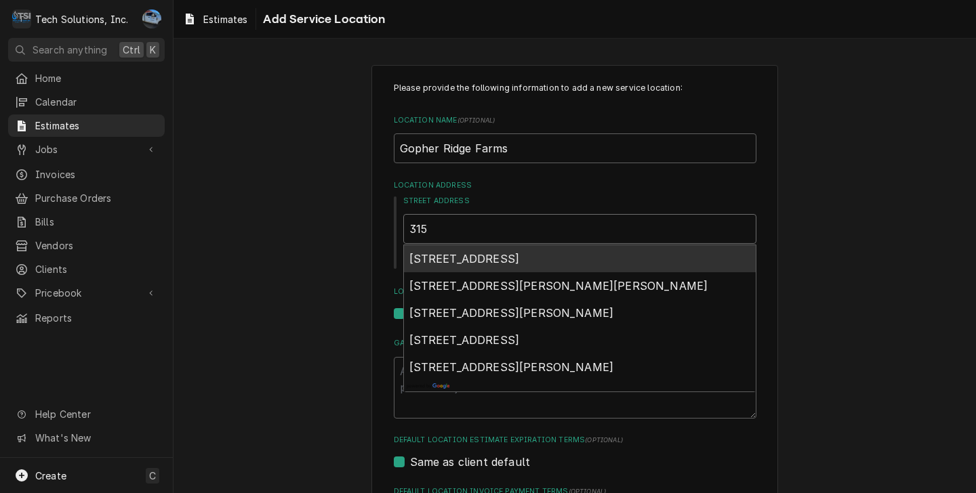
type textarea "x"
type input "315"
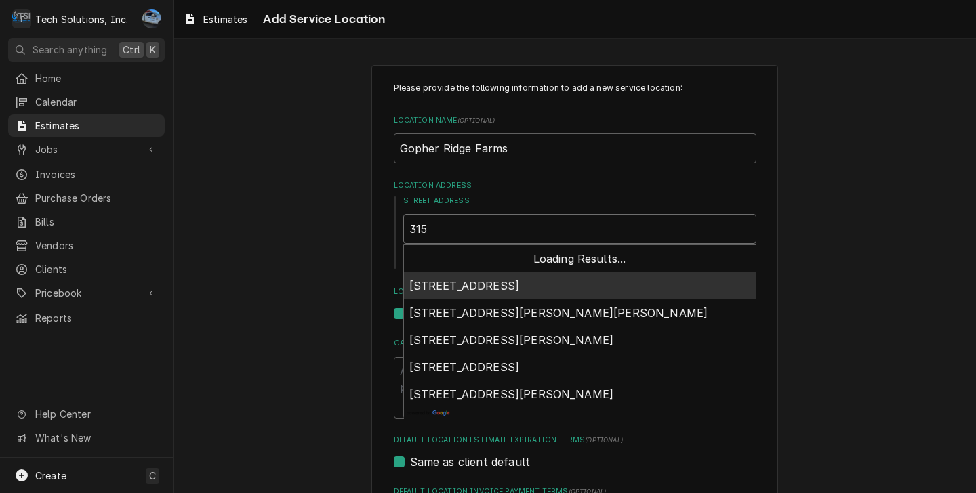
type textarea "x"
type input "315 C"
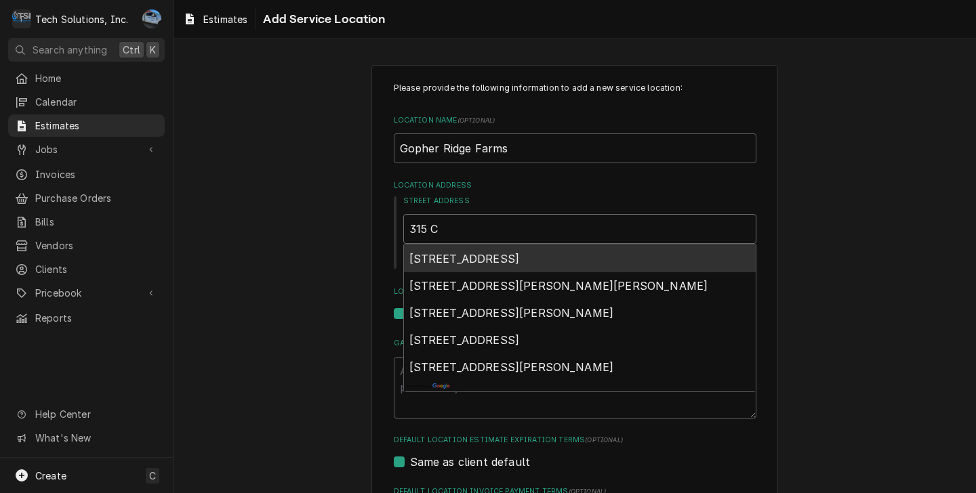
type textarea "x"
type input "315 Co"
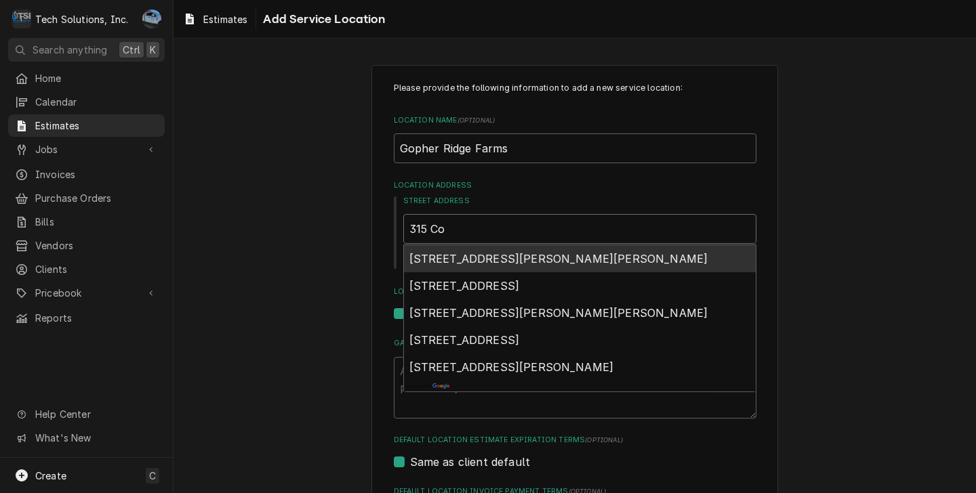
type textarea "x"
type input "315 Com"
type textarea "x"
type input "315 Comb"
type textarea "x"
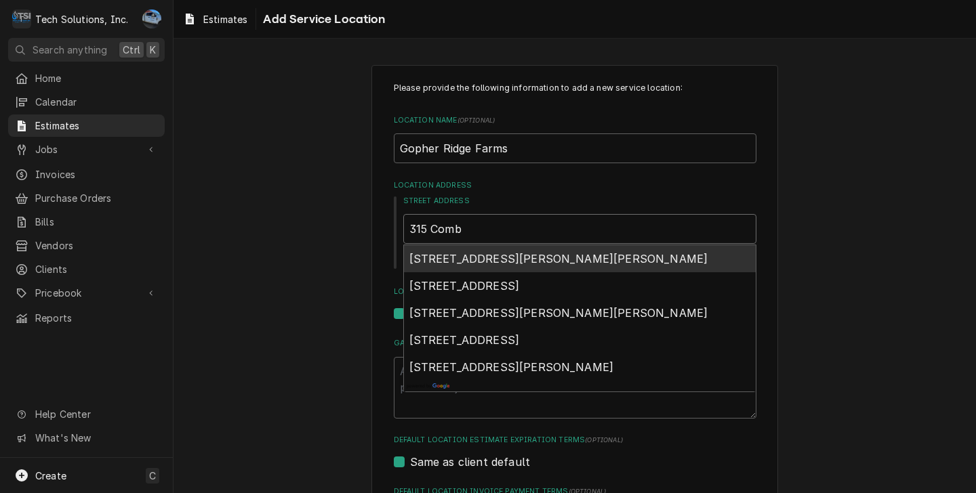
type input "315 [PERSON_NAME]"
type textarea "x"
type input "315 [PERSON_NAME]"
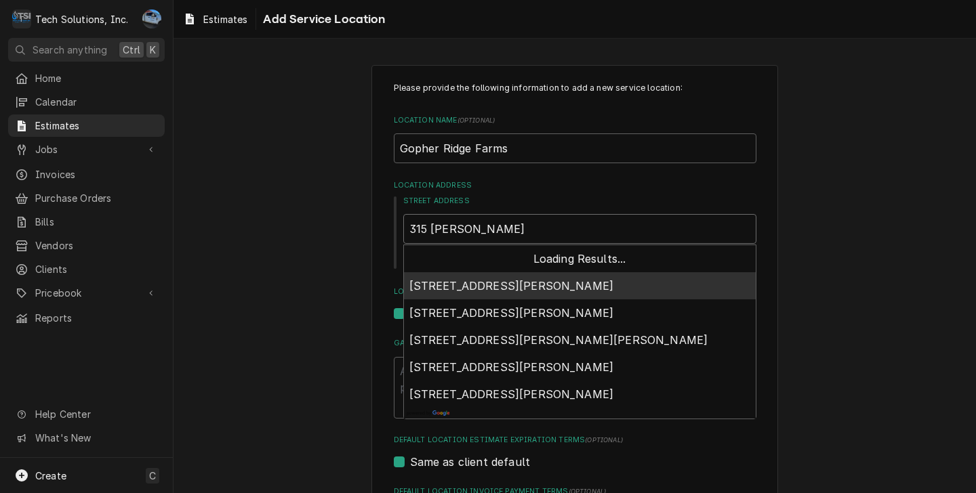
type textarea "x"
type input "315 [PERSON_NAME] R"
type textarea "x"
type input "315 [PERSON_NAME] Ru"
type textarea "x"
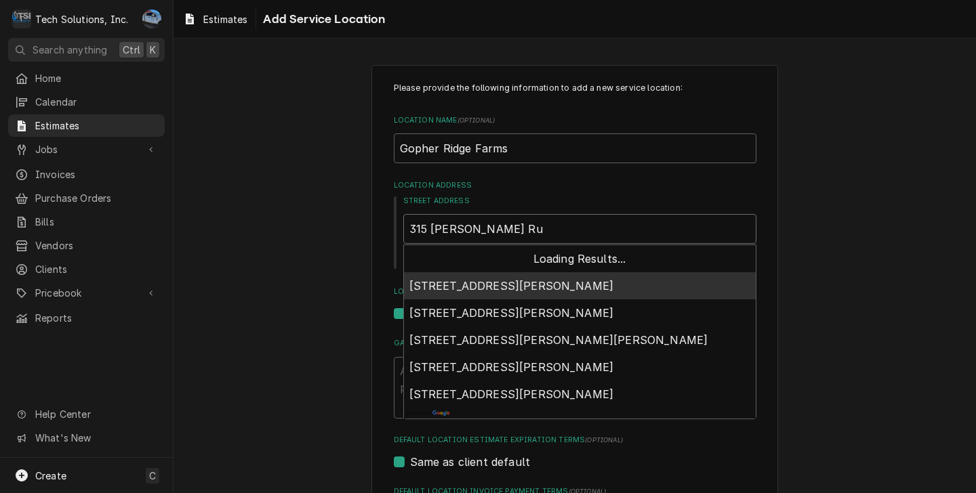
type input "315 [PERSON_NAME] Run"
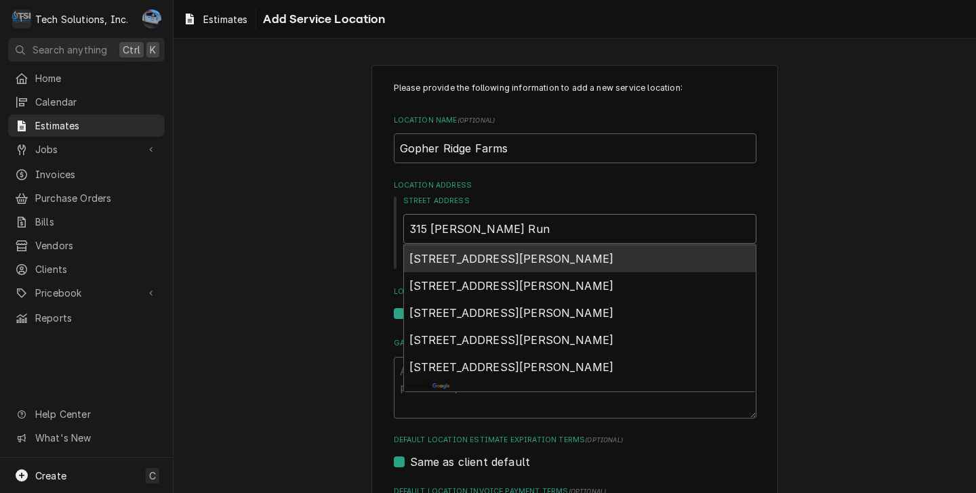
type textarea "x"
type input "315 [PERSON_NAME] Run"
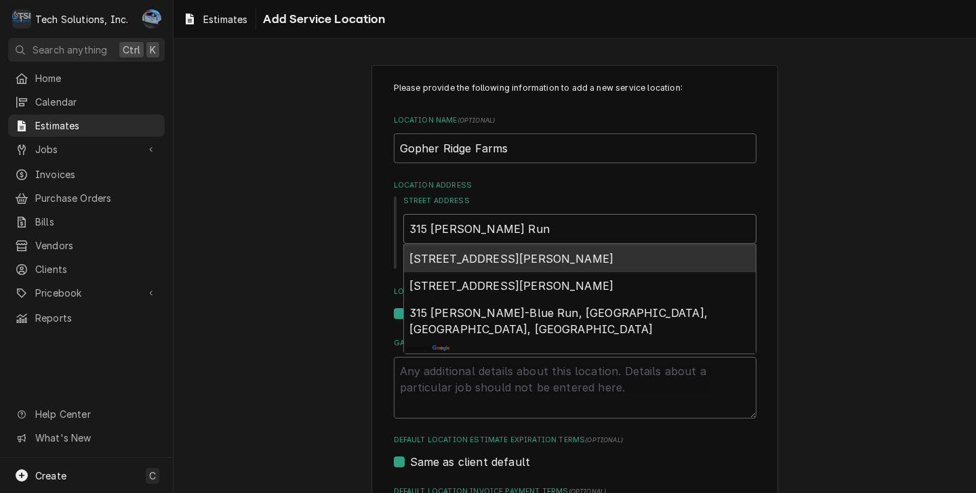
type textarea "x"
type input "315 [PERSON_NAME] Run R"
type textarea "x"
type input "315 [PERSON_NAME] Run Ro"
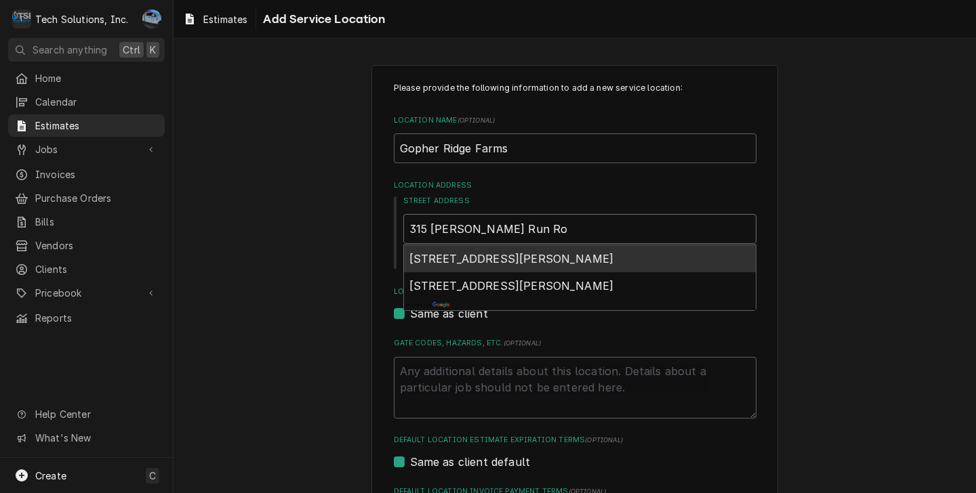
type textarea "x"
type input "315 [PERSON_NAME] Run [PERSON_NAME]"
type textarea "x"
type input "315 [PERSON_NAME] Run Ro"
type textarea "x"
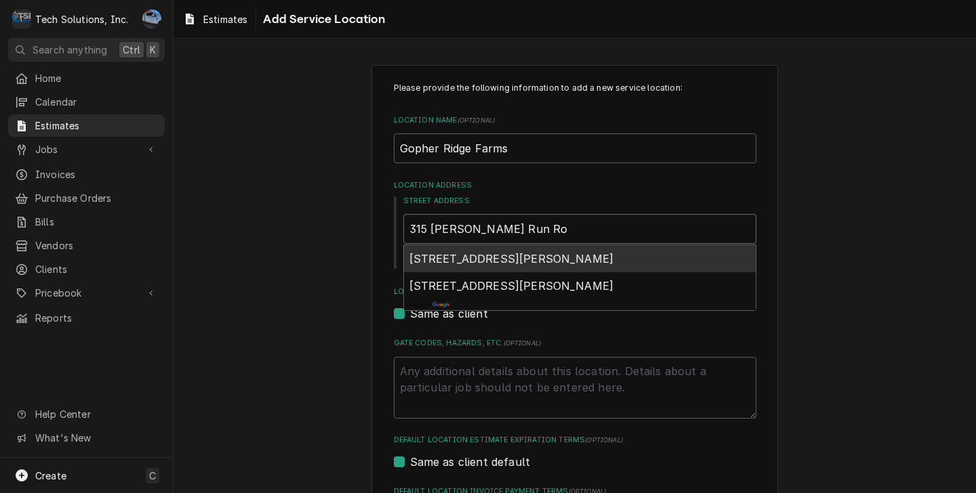
type input "315 [PERSON_NAME] Run R"
click at [458, 257] on span "[STREET_ADDRESS][PERSON_NAME]" at bounding box center [511, 259] width 205 height 14
type textarea "x"
type input "[STREET_ADDRESS][PERSON_NAME]"
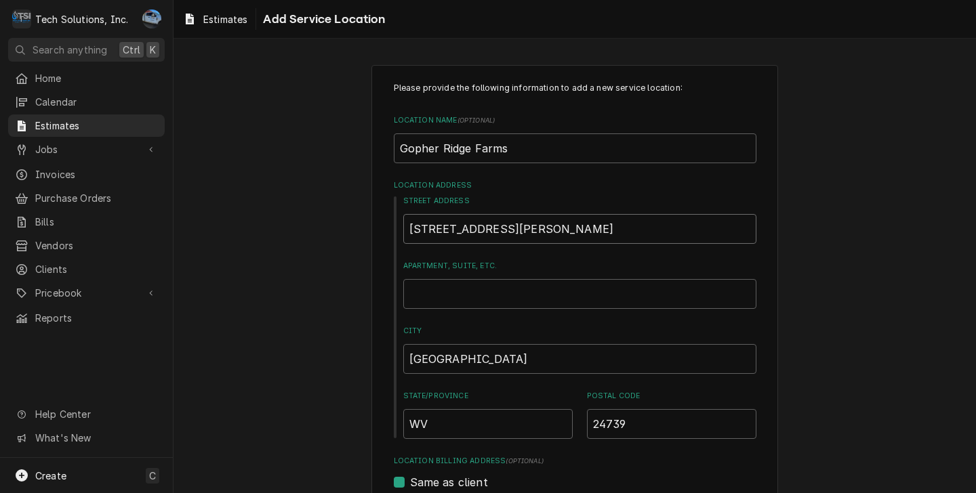
type textarea "x"
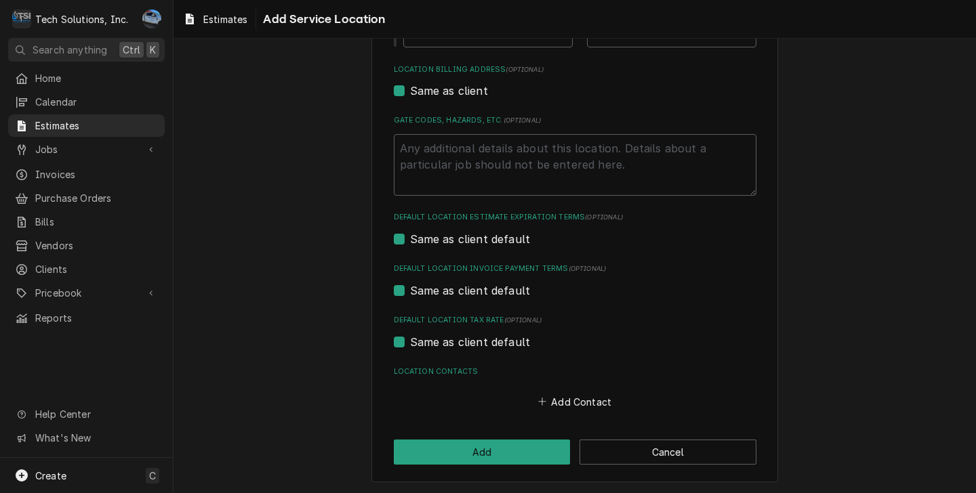
scroll to position [393, 0]
type input "[STREET_ADDRESS][PERSON_NAME]"
click at [410, 91] on label "Same as client" at bounding box center [449, 90] width 78 height 16
click at [410, 91] on input "Same as client" at bounding box center [591, 97] width 363 height 30
checkbox input "false"
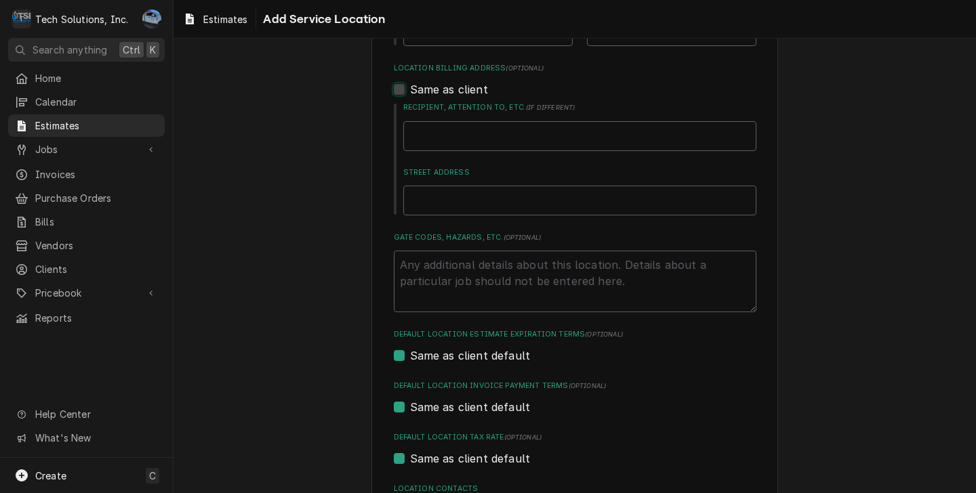
type textarea "x"
click at [410, 92] on label "Same as client" at bounding box center [449, 89] width 78 height 16
click at [410, 92] on input "Same as client" at bounding box center [591, 96] width 363 height 30
checkbox input "true"
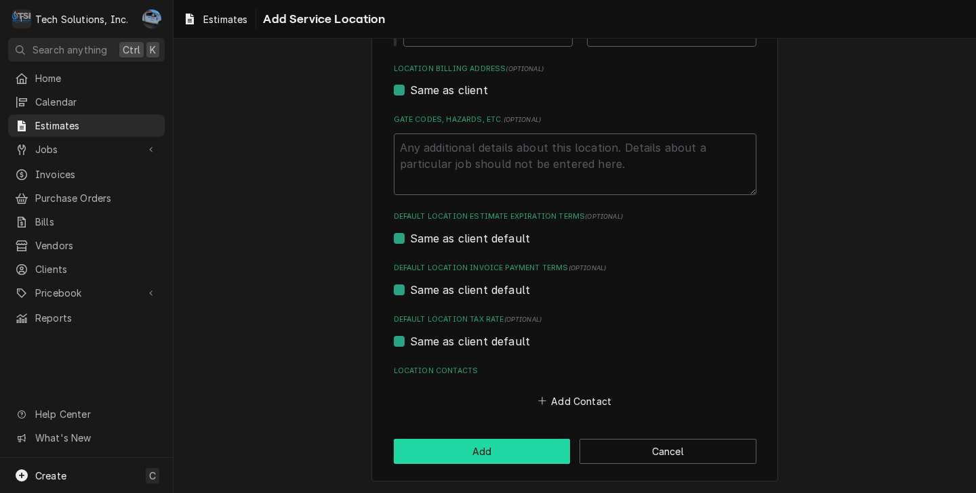
click at [482, 447] on button "Add" at bounding box center [482, 451] width 177 height 25
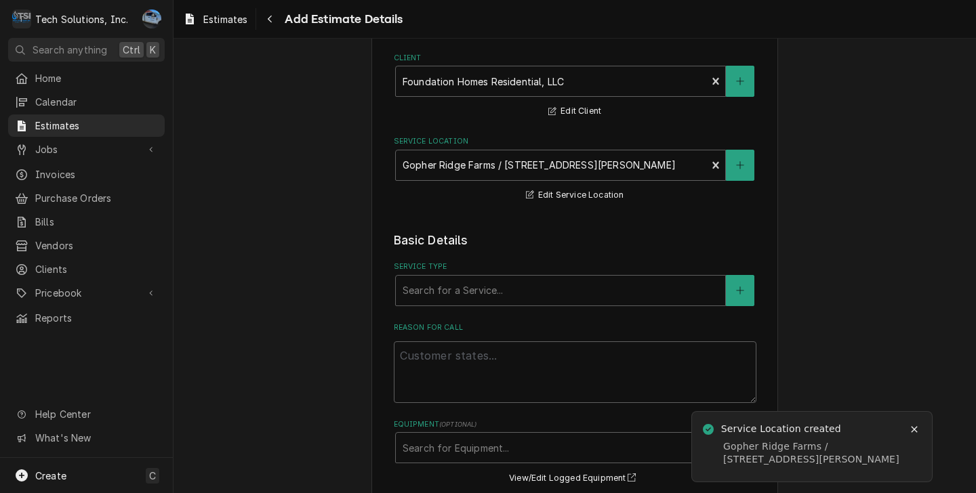
scroll to position [136, 0]
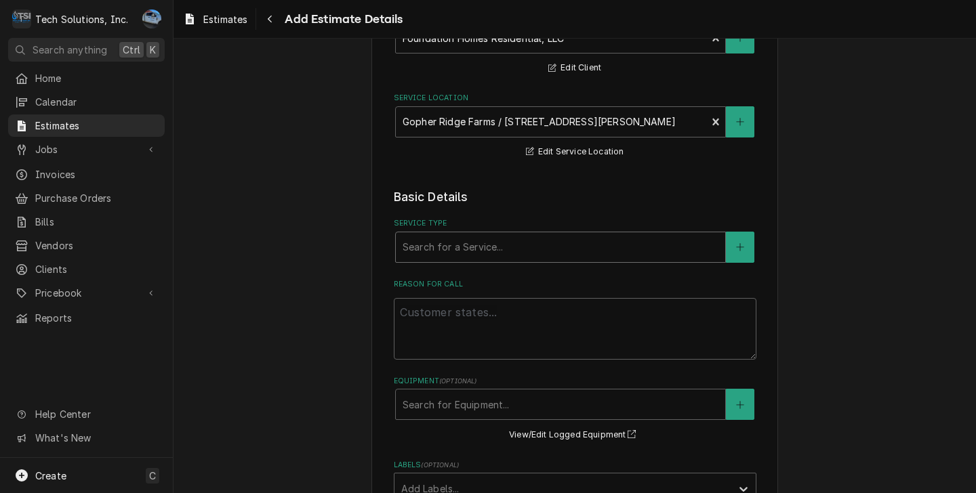
click at [569, 257] on div "Service Type" at bounding box center [561, 247] width 316 height 24
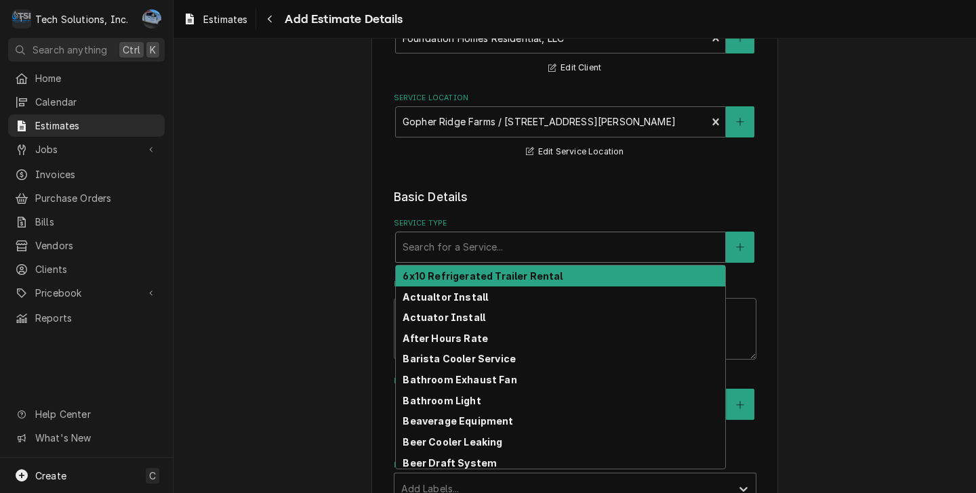
type textarea "x"
type input "E"
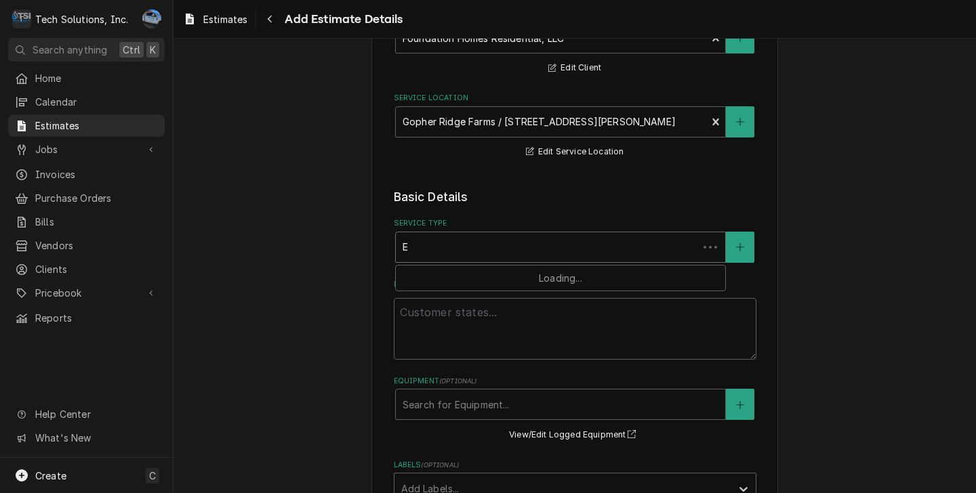
type textarea "x"
type input "El"
type textarea "x"
type input "Ele"
type textarea "x"
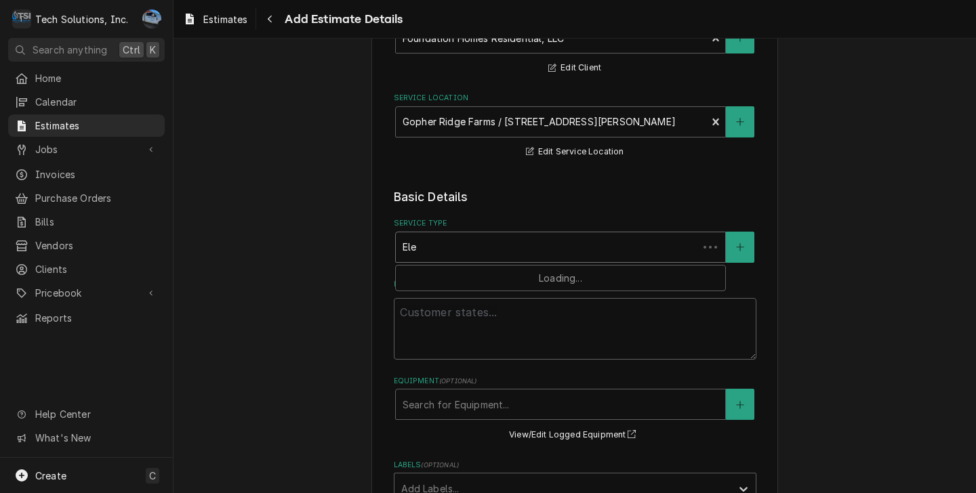
type input "Elec"
type textarea "x"
type input "Elect"
type textarea "x"
type input "Electr"
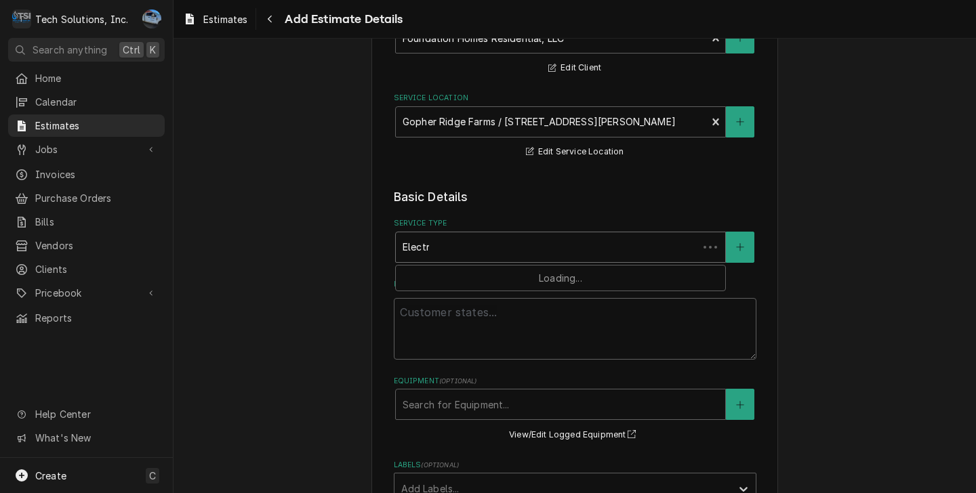
type textarea "x"
type input "Electri"
type textarea "x"
type input "Electric"
type textarea "x"
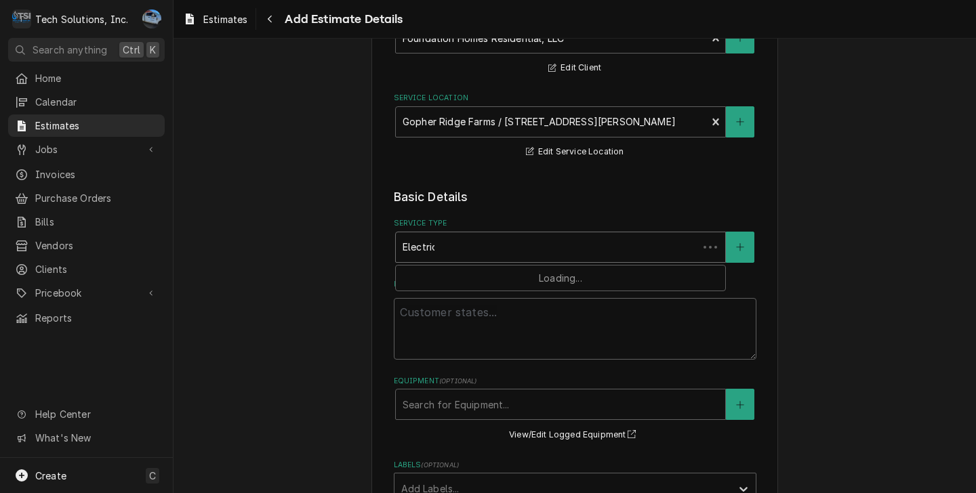
type input "Electrica"
type textarea "x"
type input "Electrical"
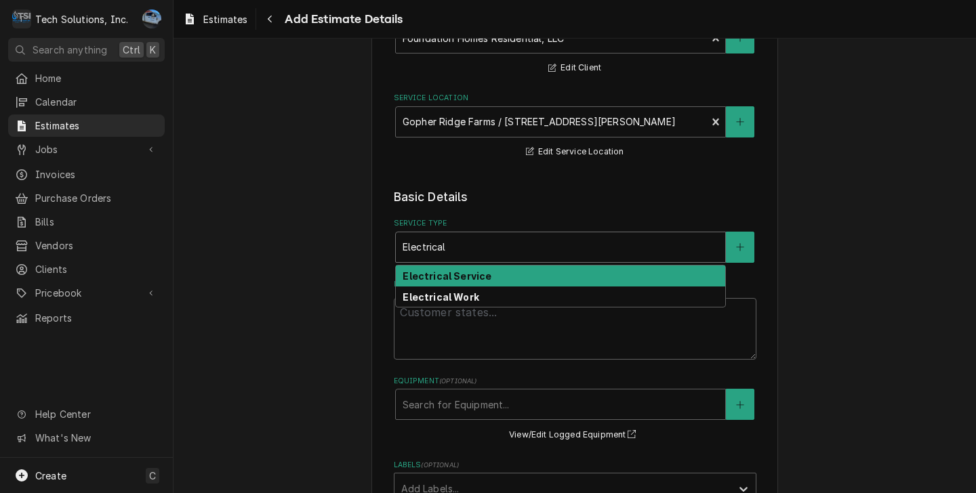
click at [459, 281] on strong "Electrical Service" at bounding box center [447, 276] width 89 height 12
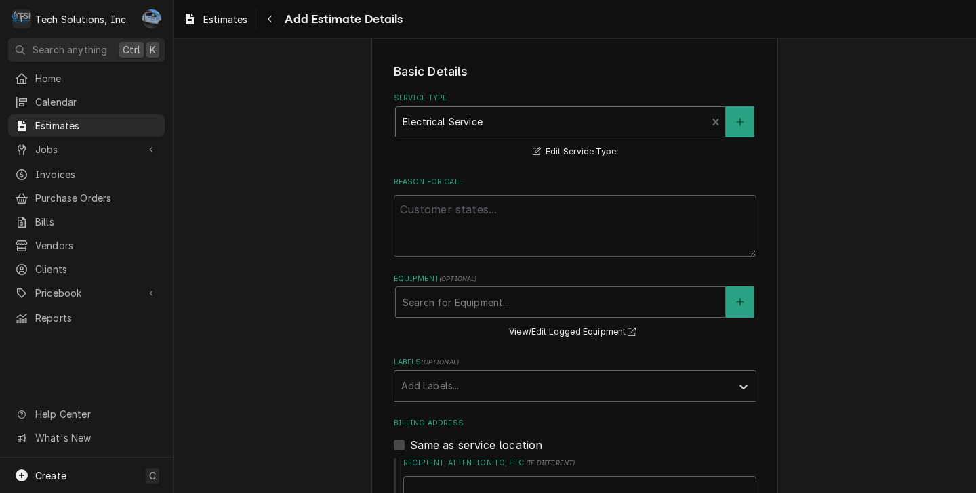
scroll to position [271, 0]
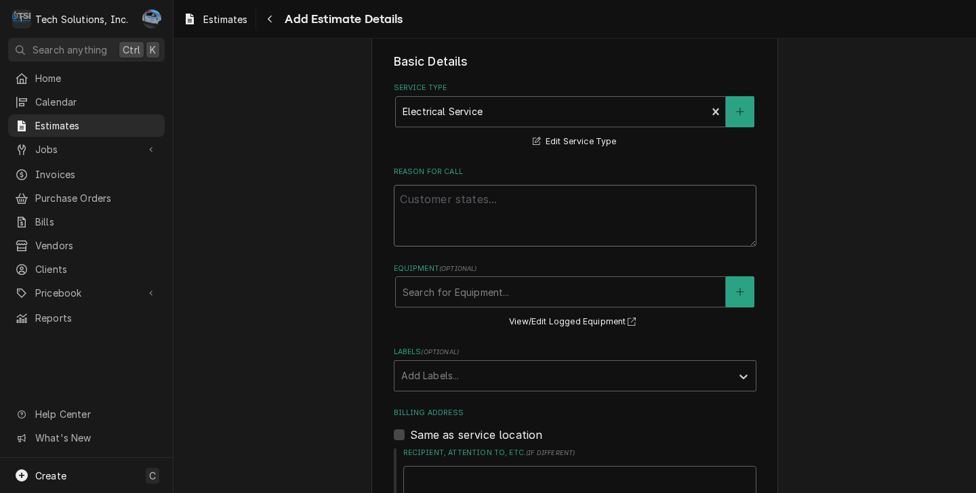
click at [491, 207] on textarea "Reason For Call" at bounding box center [575, 216] width 363 height 62
type textarea "x"
type textarea "W"
type textarea "x"
type textarea "Wa"
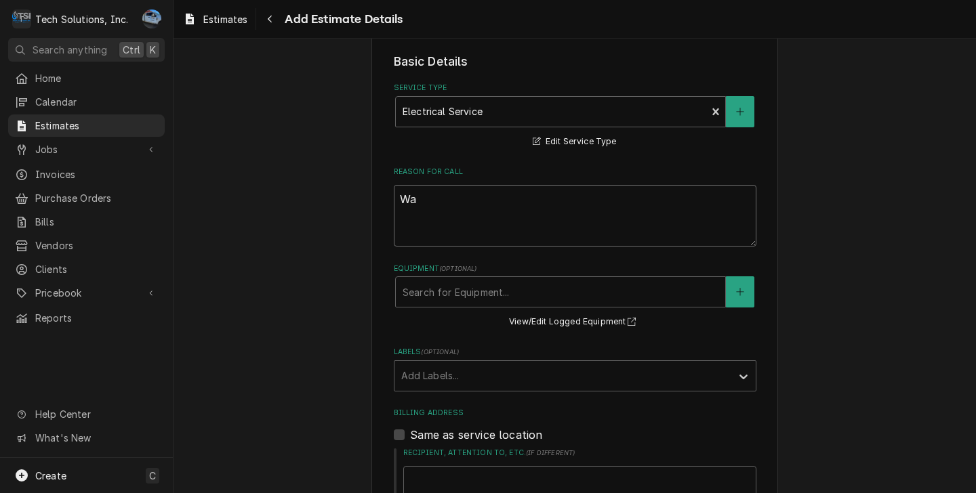
type textarea "x"
type textarea "W"
type textarea "x"
type textarea "C"
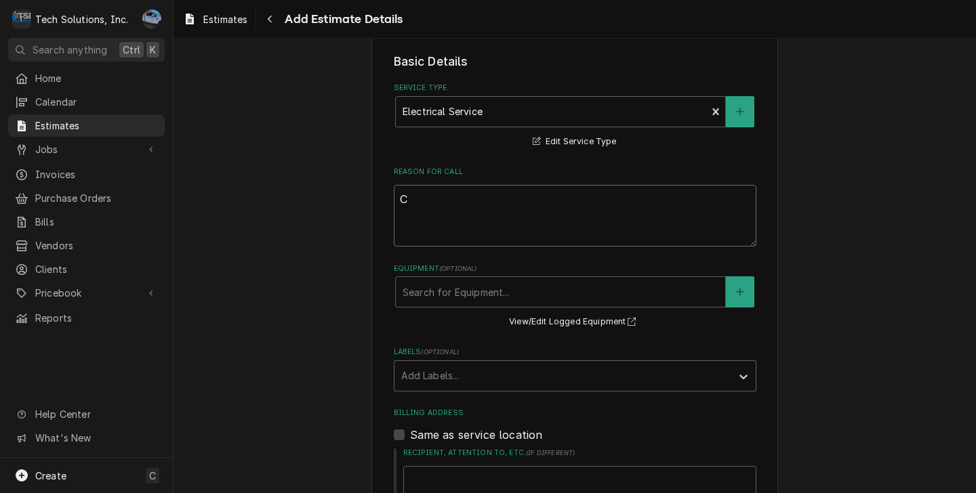
type textarea "x"
type textarea "R"
type textarea "x"
type textarea "Ru"
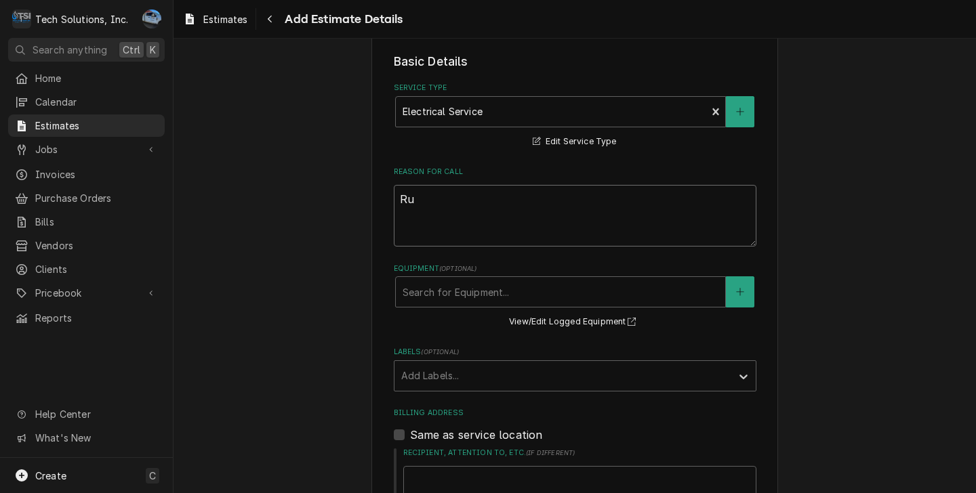
type textarea "x"
type textarea "Run"
type textarea "x"
type textarea "Run"
type textarea "x"
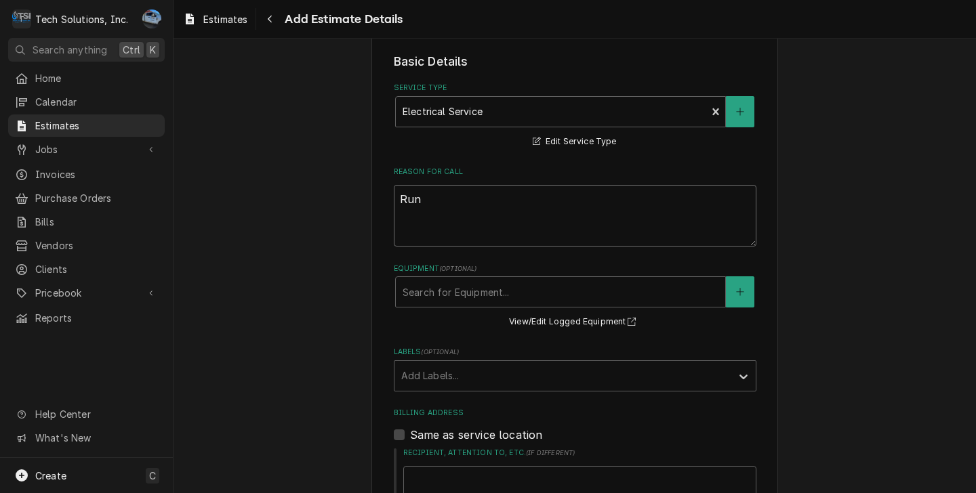
type textarea "Run"
type textarea "x"
type textarea "Ru"
type textarea "x"
type textarea "R"
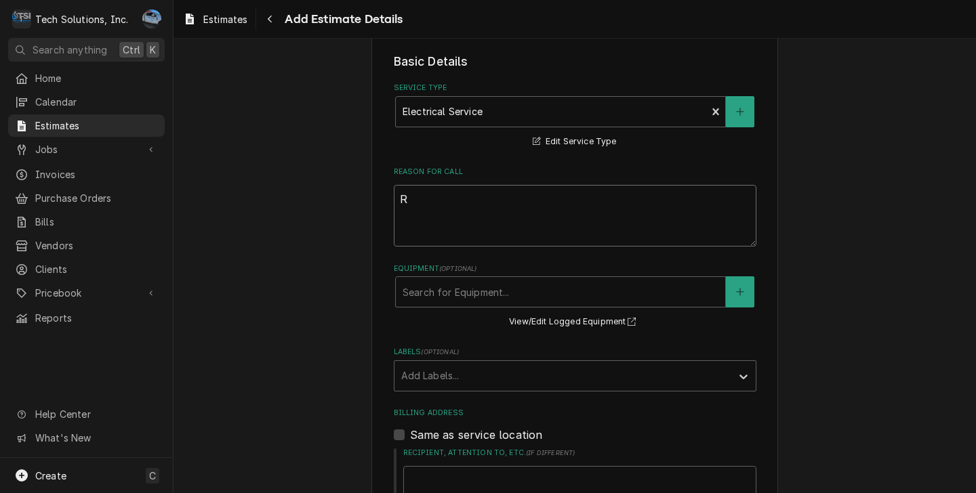
type textarea "x"
type textarea "E"
type textarea "x"
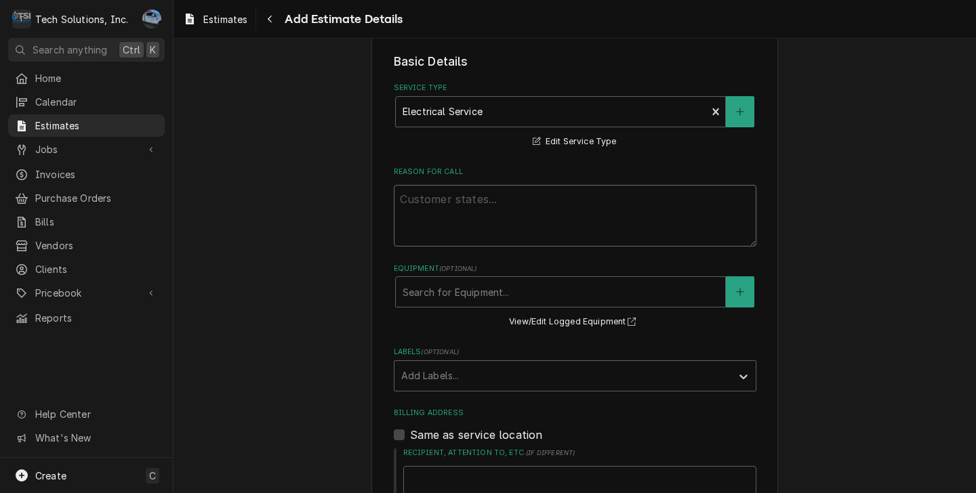
type textarea "W"
type textarea "x"
type textarea "C"
click at [884, 333] on div "Please provide the following information to create your estimate: Client Detail…" at bounding box center [574, 420] width 802 height 1276
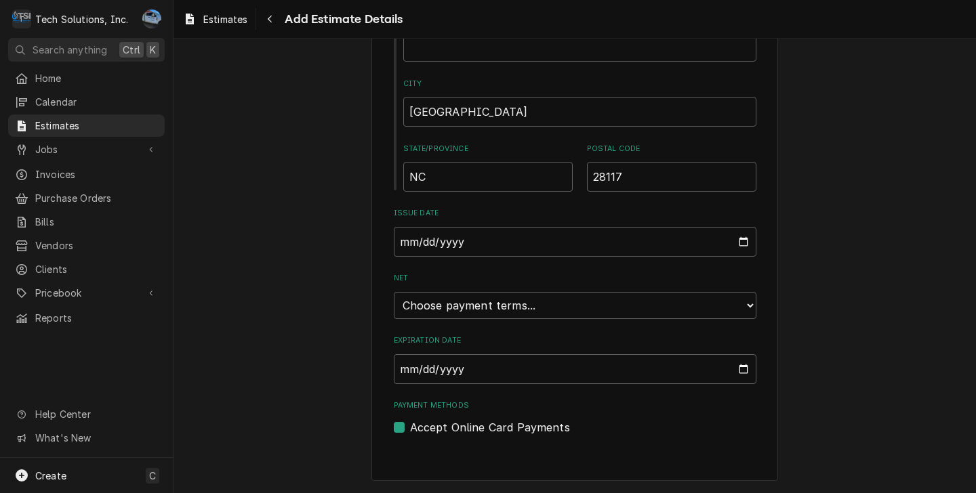
scroll to position [839, 0]
click at [419, 368] on input "Expiration Date" at bounding box center [575, 369] width 363 height 30
click at [738, 374] on input "Expiration Date" at bounding box center [575, 369] width 363 height 30
click at [541, 309] on select "Choose payment terms... Same Day Net 7 Net 14 Net 21 Net 30 Net 45 Net 60 Net 90" at bounding box center [575, 305] width 363 height 27
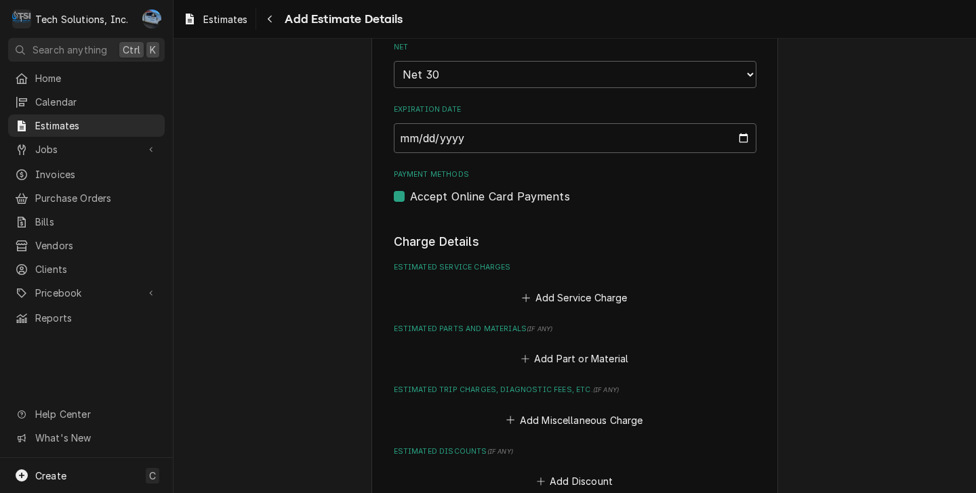
scroll to position [1110, 0]
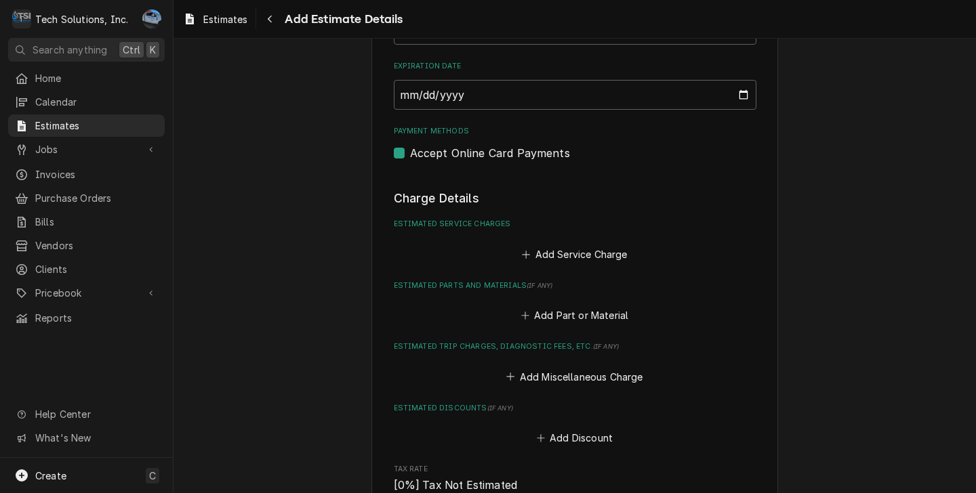
click at [410, 161] on label "Accept Online Card Payments" at bounding box center [490, 153] width 160 height 16
click at [410, 161] on input "Payment Methods" at bounding box center [591, 160] width 363 height 30
click at [410, 161] on label "Accept Online Card Payments" at bounding box center [490, 153] width 160 height 16
click at [410, 161] on input "Payment Methods" at bounding box center [591, 160] width 363 height 30
click at [555, 258] on button "Add Service Charge" at bounding box center [575, 254] width 110 height 19
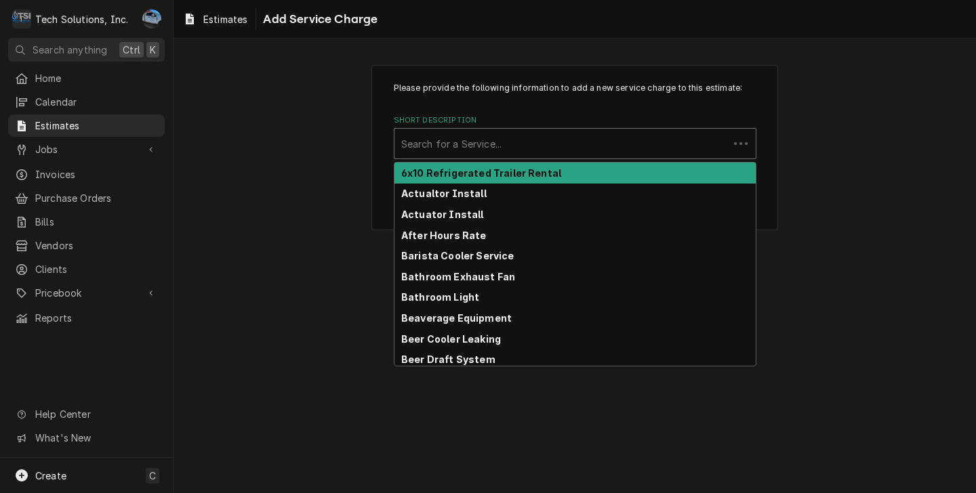
click at [488, 145] on div "Short Description" at bounding box center [561, 143] width 321 height 24
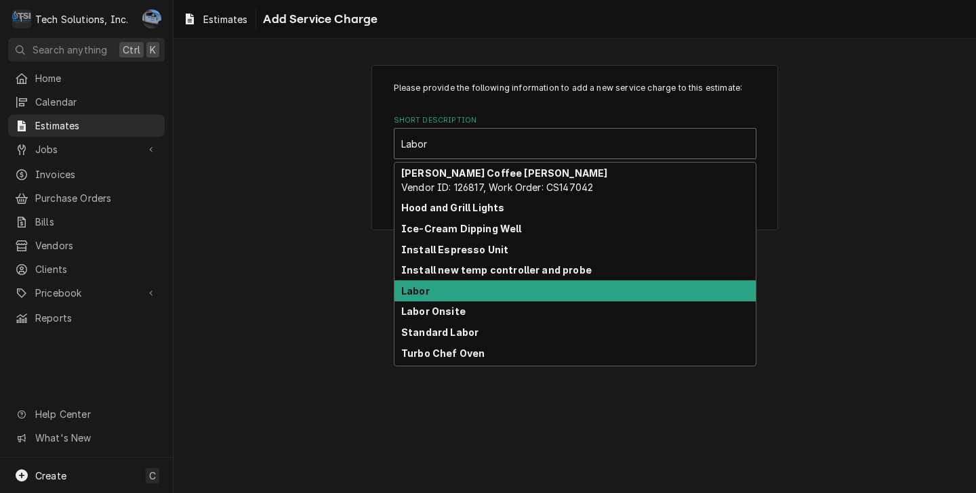
click at [464, 289] on div "Labor" at bounding box center [574, 291] width 361 height 21
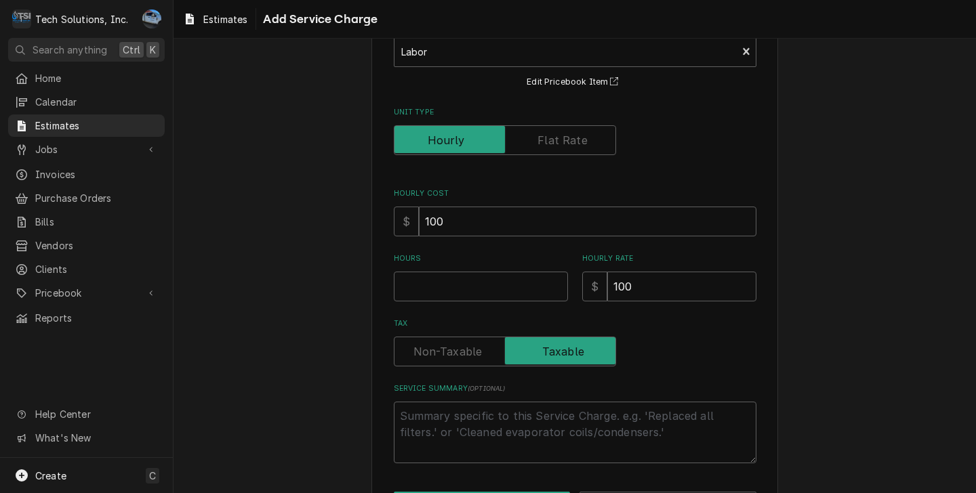
scroll to position [136, 0]
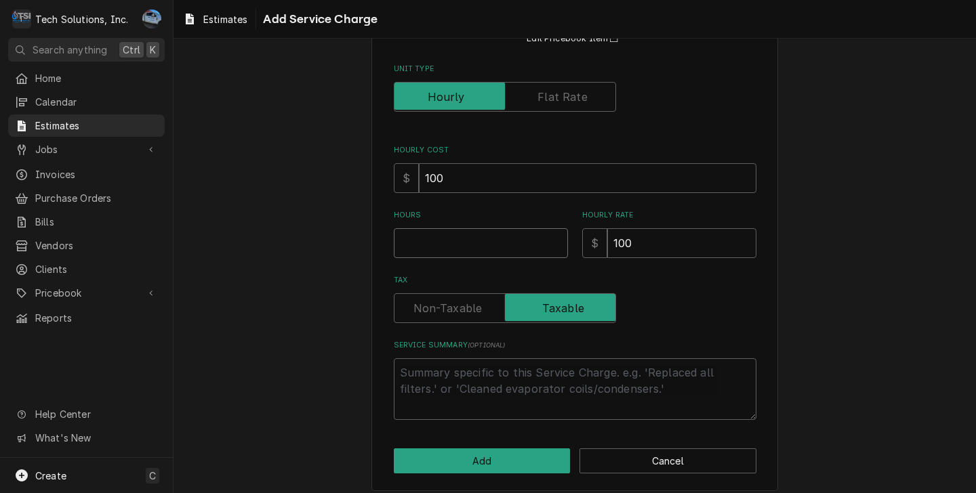
click at [495, 247] on input "Hours" at bounding box center [481, 243] width 174 height 30
click at [486, 309] on input "Tax" at bounding box center [505, 308] width 210 height 30
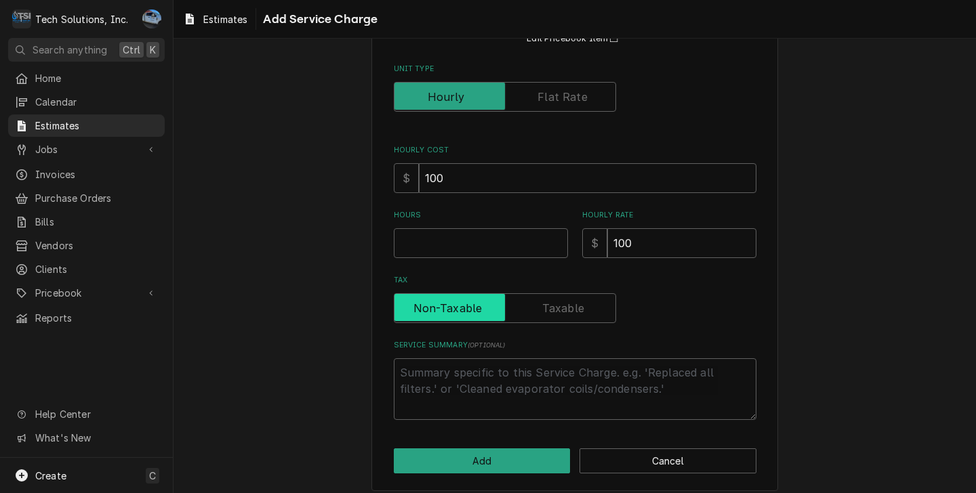
click at [523, 315] on input "Tax" at bounding box center [505, 308] width 210 height 30
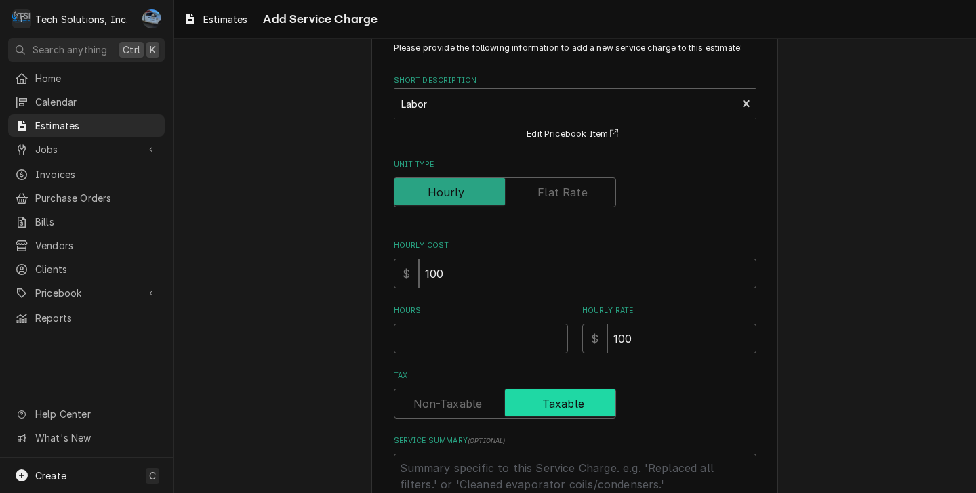
scroll to position [0, 0]
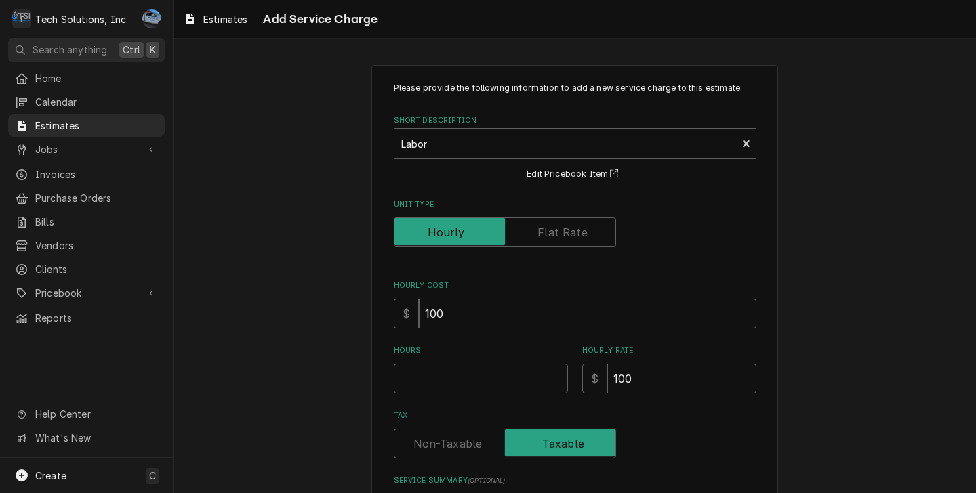
click at [575, 228] on label "Unit Type" at bounding box center [505, 233] width 222 height 30
click at [575, 228] on input "Unit Type" at bounding box center [505, 233] width 210 height 30
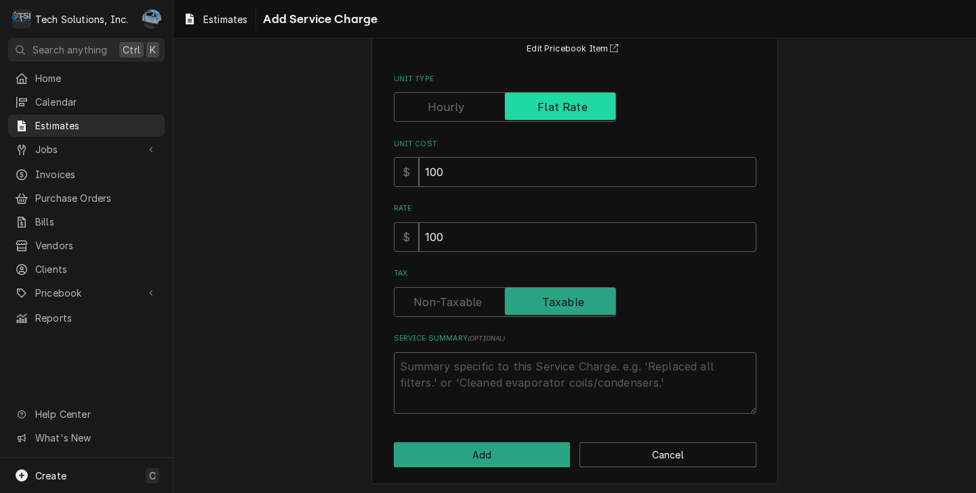
scroll to position [129, 0]
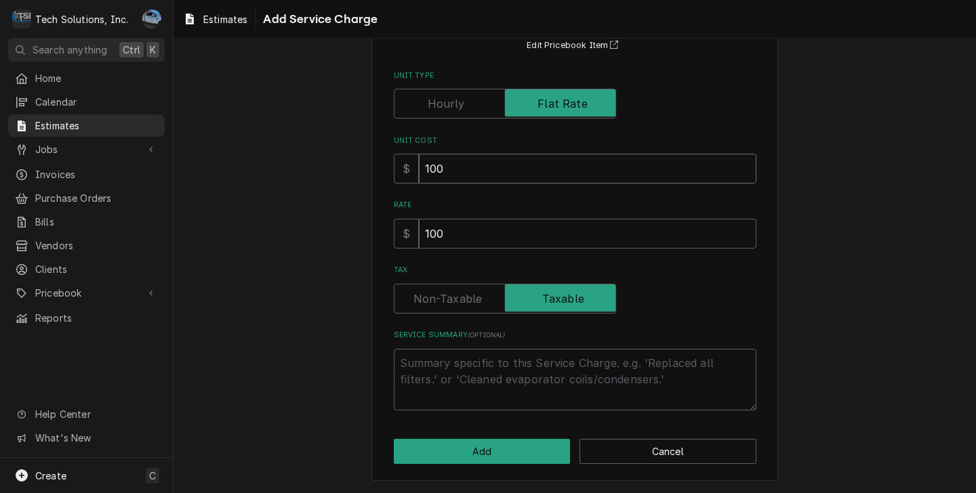
click at [467, 174] on input "100" at bounding box center [587, 169] width 337 height 30
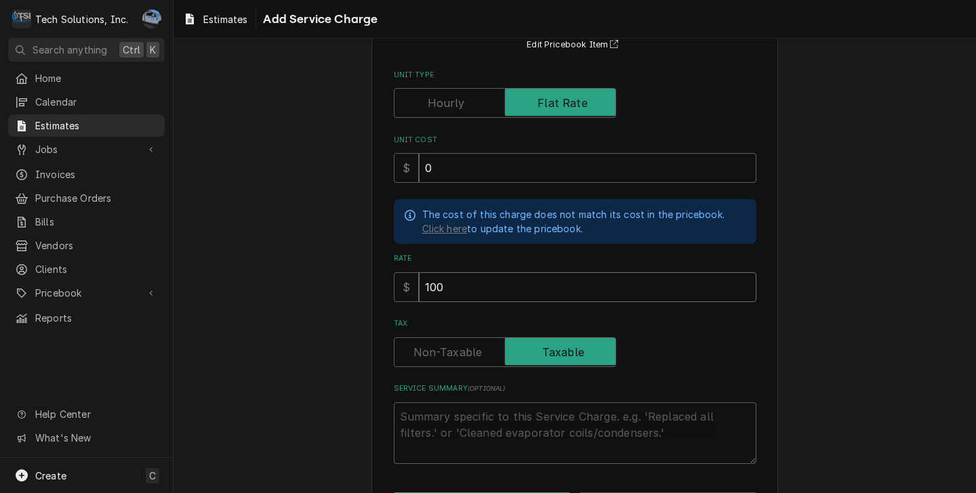
click at [514, 289] on input "100" at bounding box center [587, 287] width 337 height 30
click at [881, 295] on div "Please provide the following information to add a new service charge to this es…" at bounding box center [574, 234] width 802 height 623
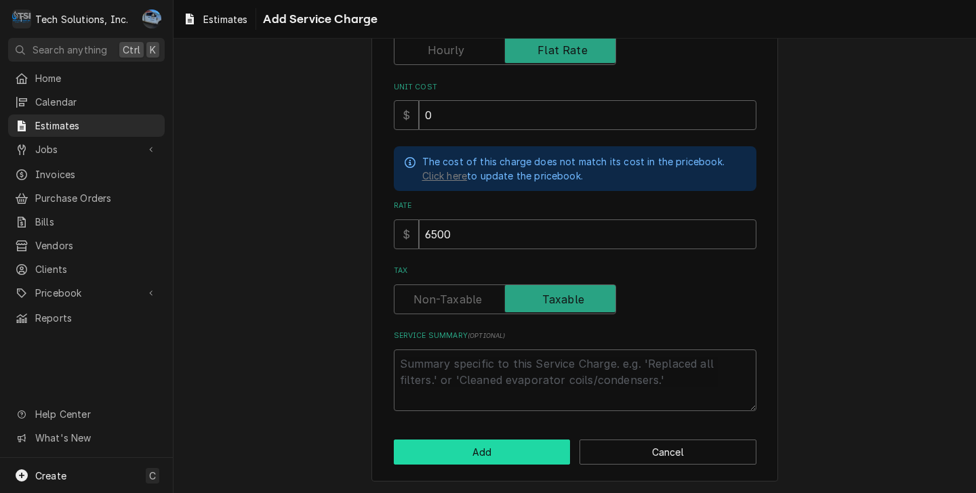
click at [465, 457] on button "Add" at bounding box center [482, 452] width 177 height 25
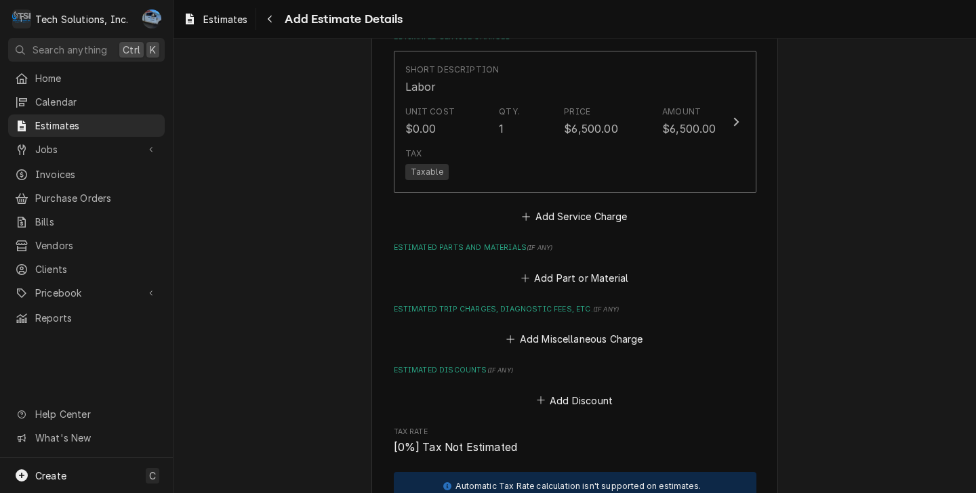
scroll to position [1298, 0]
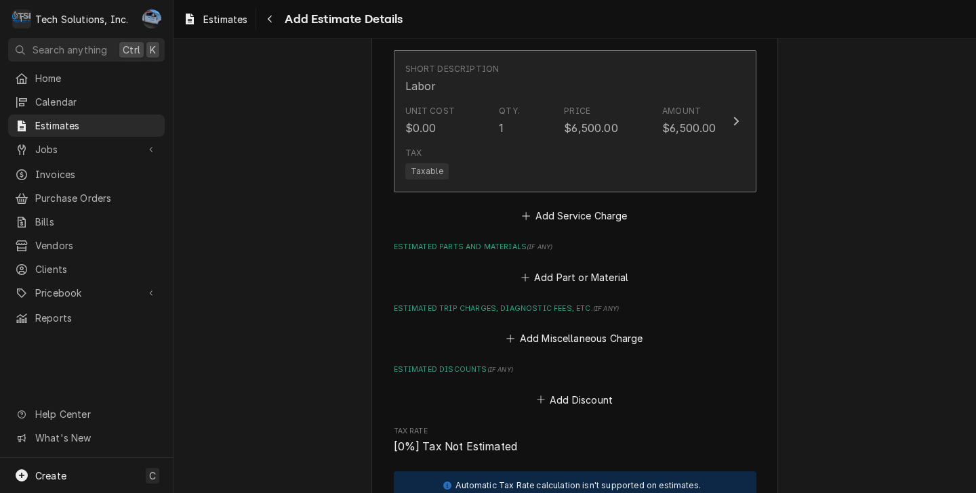
click at [550, 167] on div "Tax Taxable" at bounding box center [560, 163] width 311 height 43
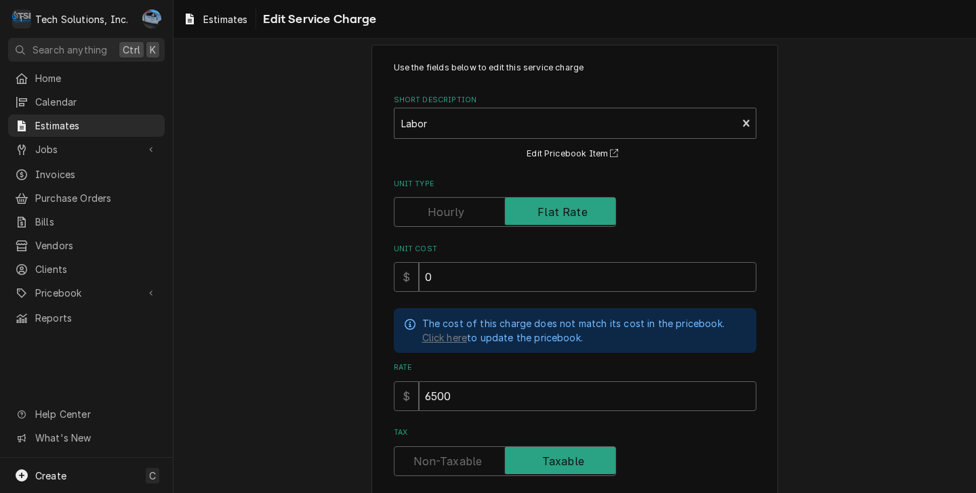
scroll to position [136, 0]
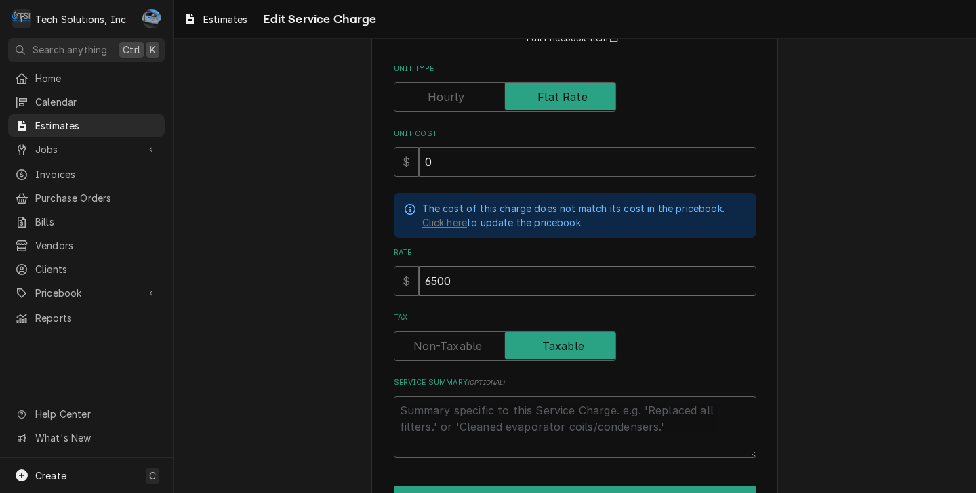
click at [470, 279] on input "6500" at bounding box center [587, 281] width 337 height 30
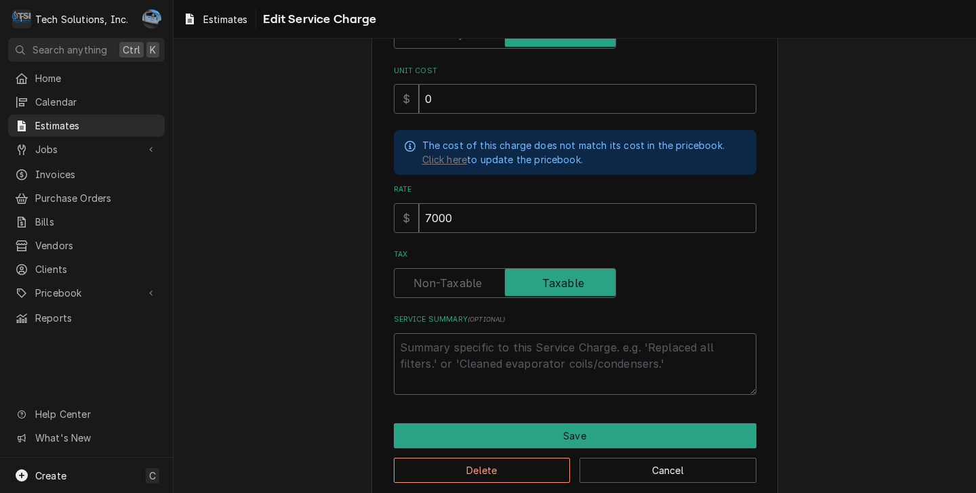
scroll to position [203, 0]
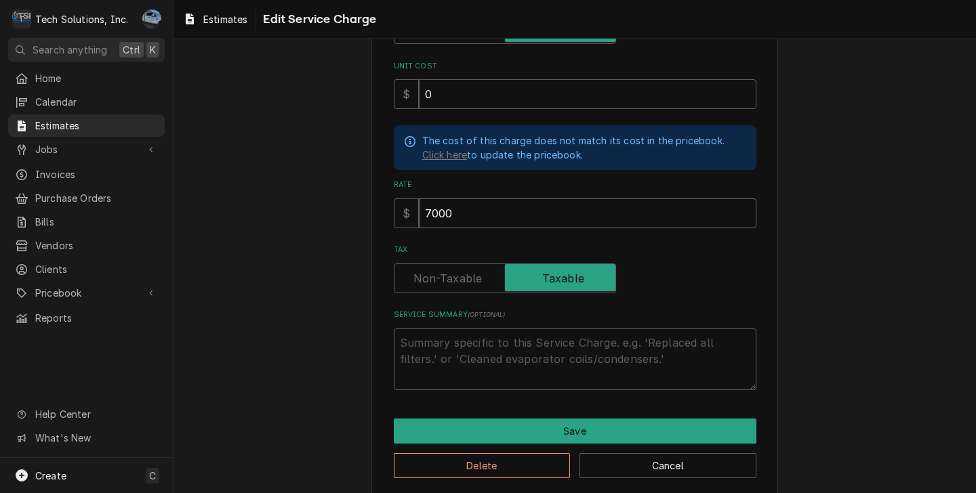
click at [500, 209] on input "7000" at bounding box center [587, 214] width 337 height 30
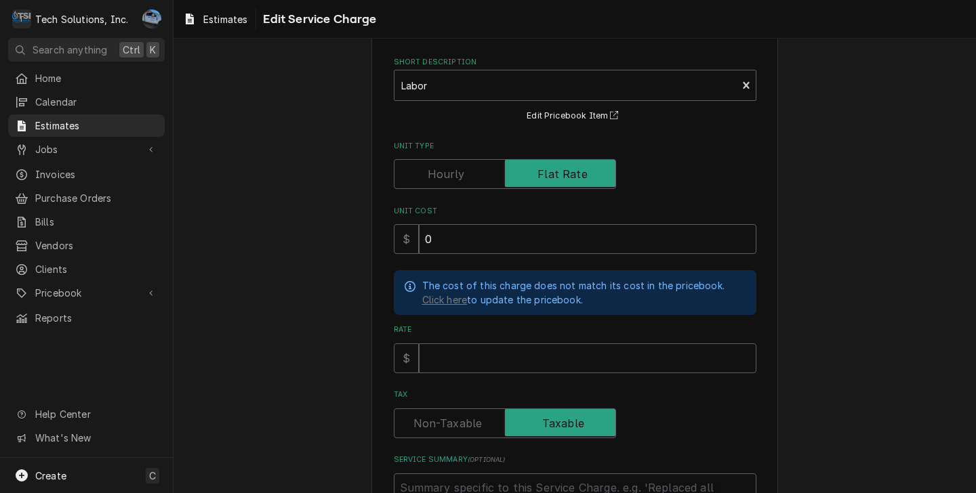
scroll to position [0, 0]
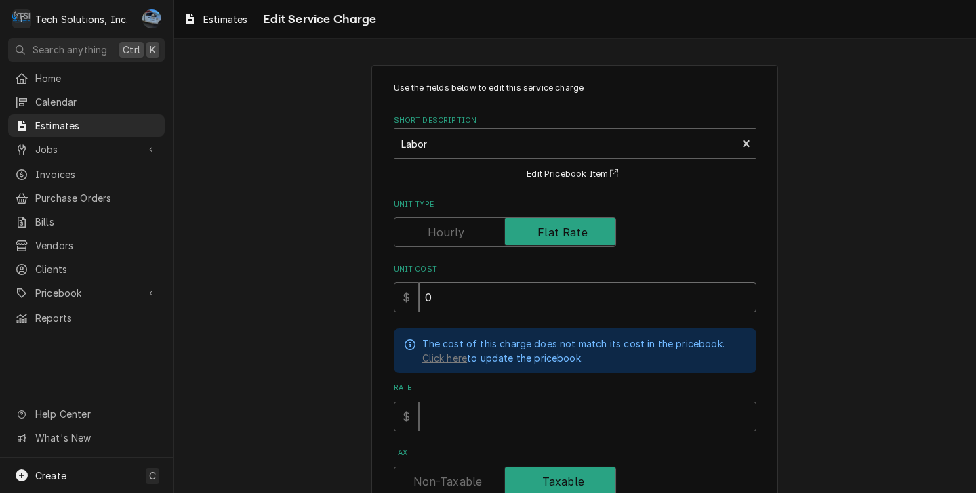
click at [831, 294] on div "Use the fields below to edit this service charge Short Description Labor Edit P…" at bounding box center [574, 382] width 802 height 658
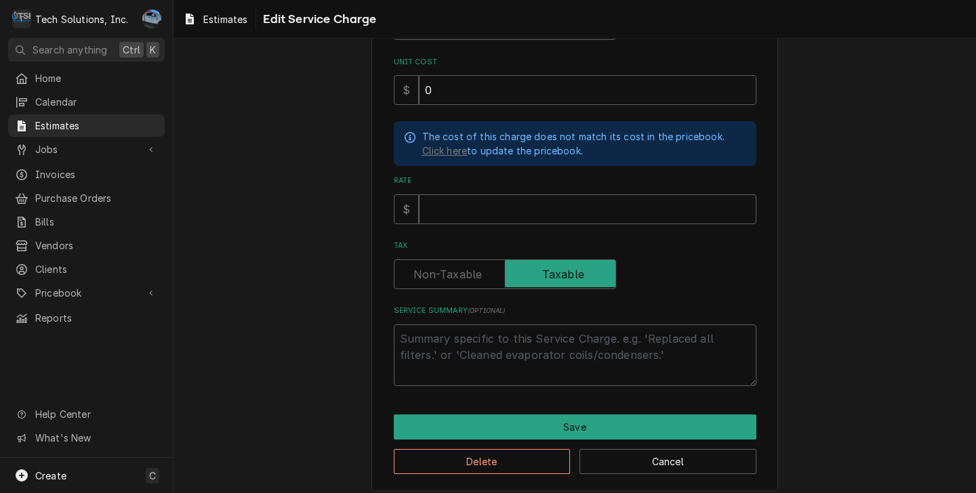
scroll to position [218, 0]
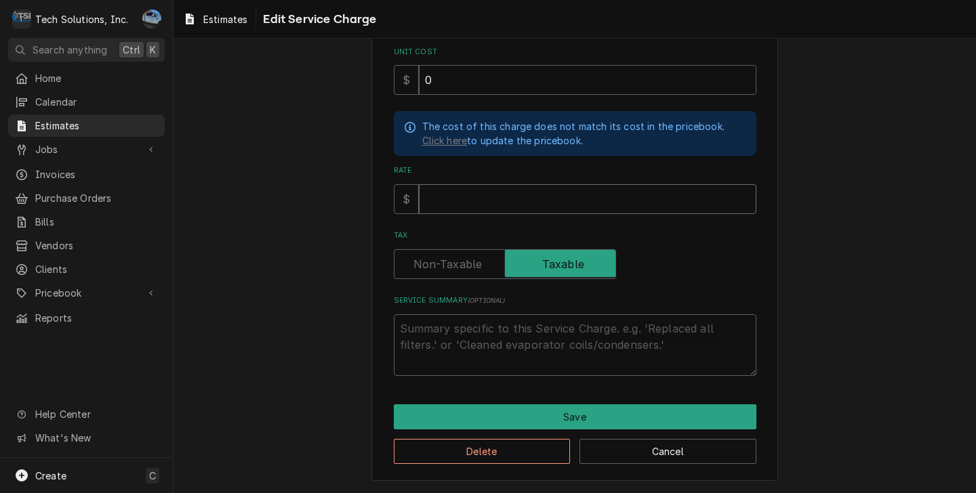
click at [530, 209] on input "Rate" at bounding box center [587, 199] width 337 height 30
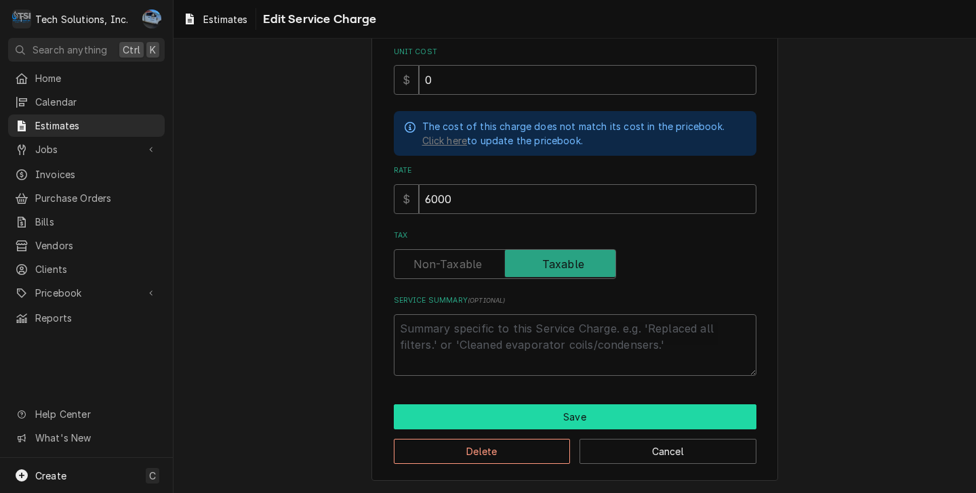
click at [610, 419] on button "Save" at bounding box center [575, 417] width 363 height 25
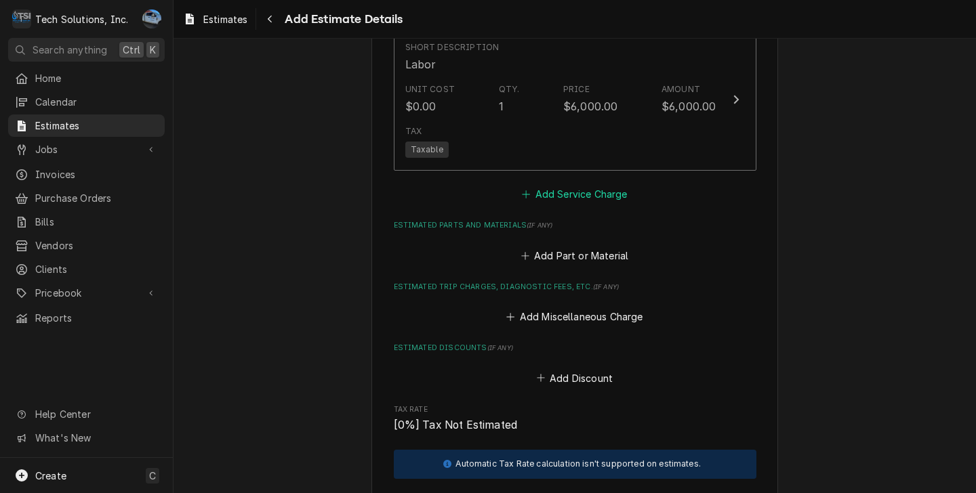
scroll to position [1282, 0]
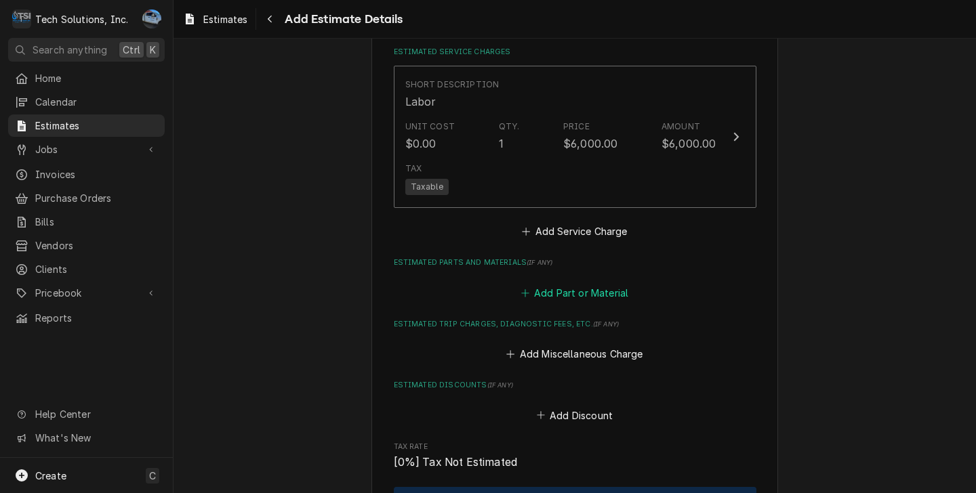
click at [569, 292] on button "Add Part or Material" at bounding box center [574, 292] width 112 height 19
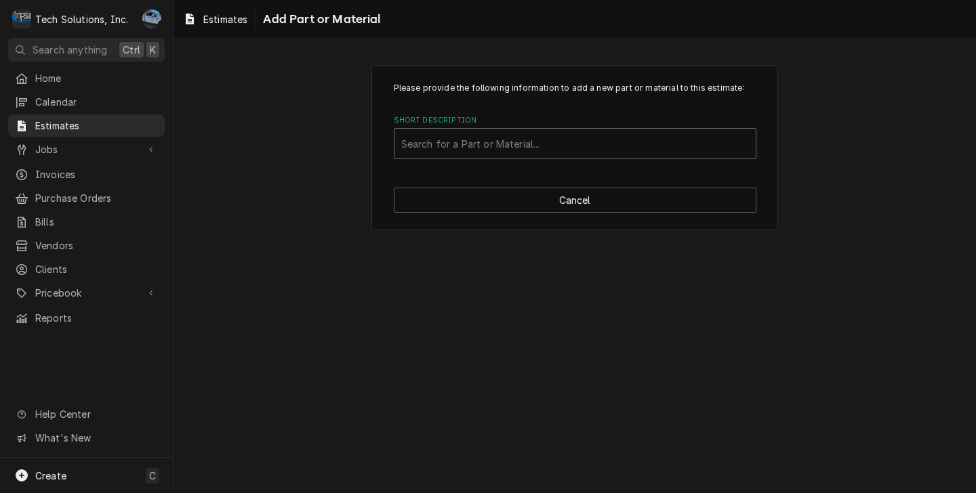
click at [505, 152] on div "Short Description" at bounding box center [575, 143] width 348 height 24
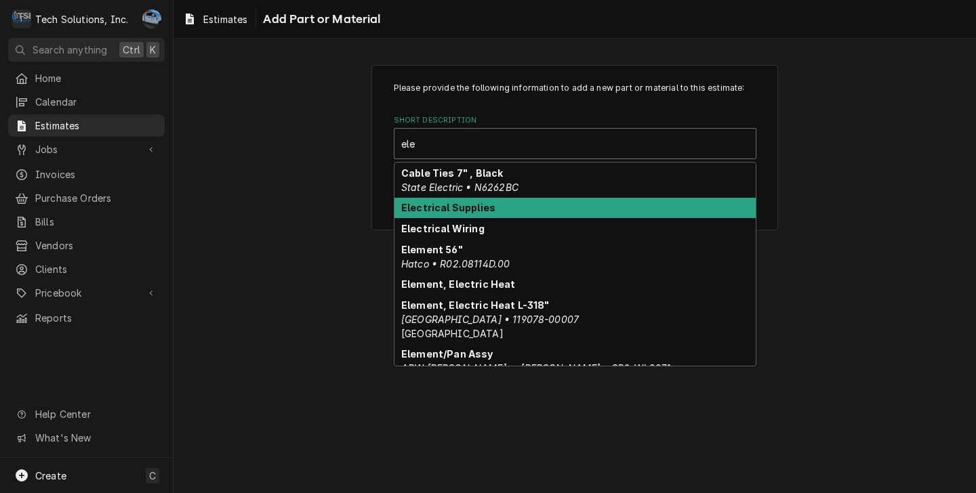
click at [461, 216] on div "Electrical Supplies" at bounding box center [574, 208] width 361 height 21
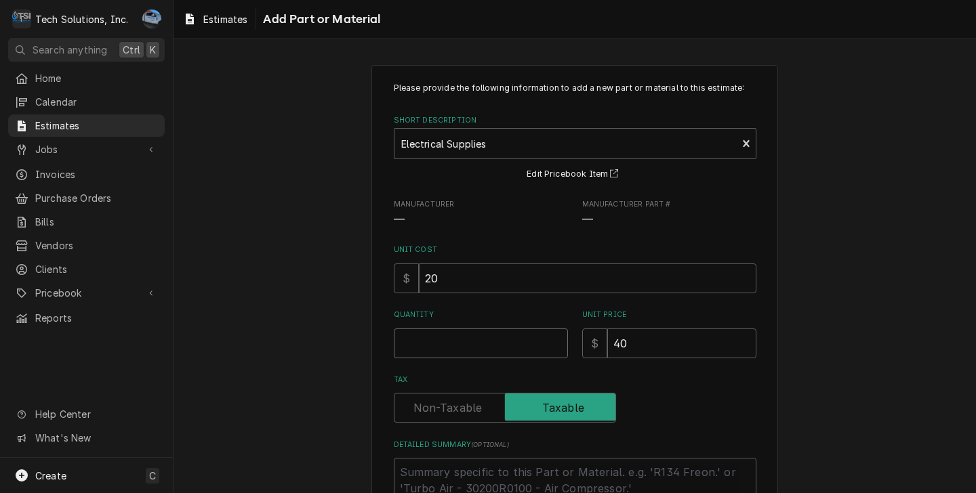
click at [461, 349] on input "Quantity" at bounding box center [481, 344] width 174 height 30
click at [448, 270] on input "20" at bounding box center [587, 279] width 337 height 30
click at [632, 335] on input "40" at bounding box center [681, 344] width 149 height 30
click at [663, 350] on input "1084" at bounding box center [681, 344] width 149 height 30
click at [908, 304] on div "Please provide the following information to add a new part or material to this …" at bounding box center [574, 328] width 802 height 550
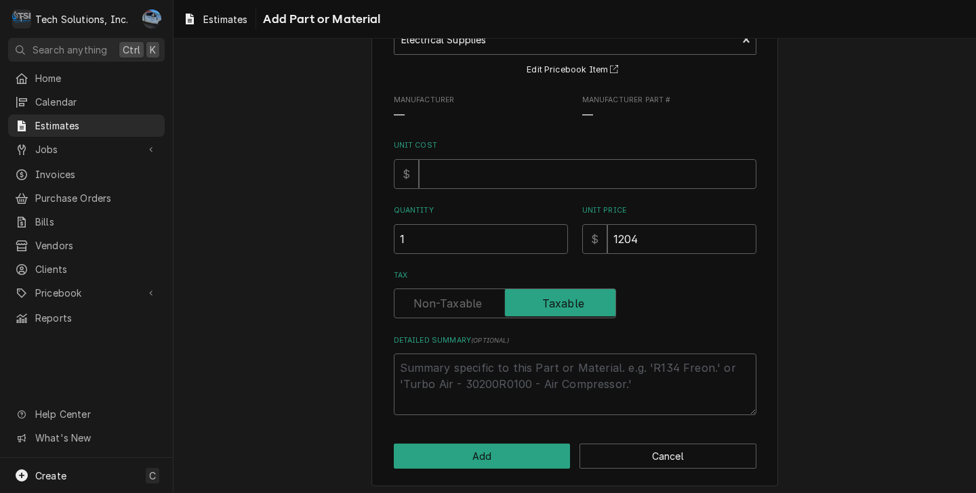
scroll to position [110, 0]
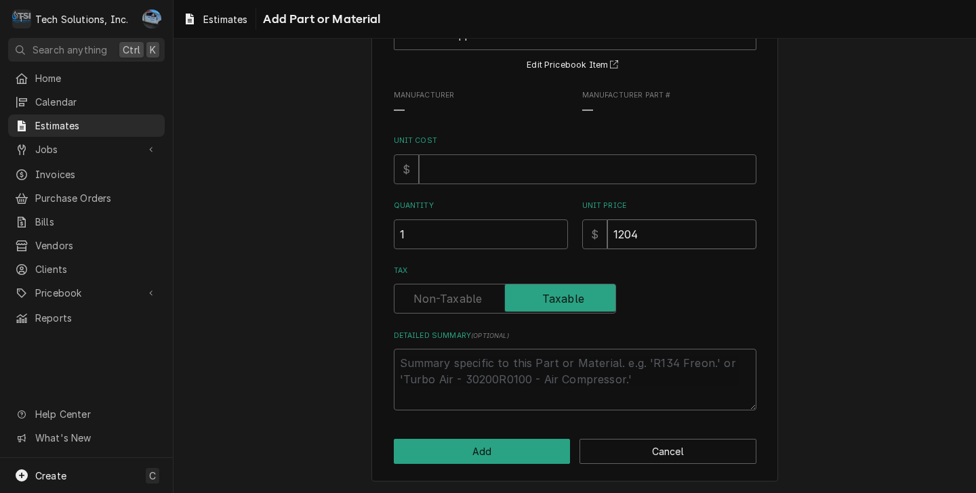
click at [620, 239] on input "1204" at bounding box center [681, 235] width 149 height 30
drag, startPoint x: 861, startPoint y: 260, endPoint x: 821, endPoint y: 269, distance: 40.3
click at [861, 262] on div "Please provide the following information to add a new part or material to this …" at bounding box center [574, 219] width 802 height 550
click at [645, 232] on input "1504" at bounding box center [681, 235] width 149 height 30
click at [621, 231] on input "1504" at bounding box center [681, 235] width 149 height 30
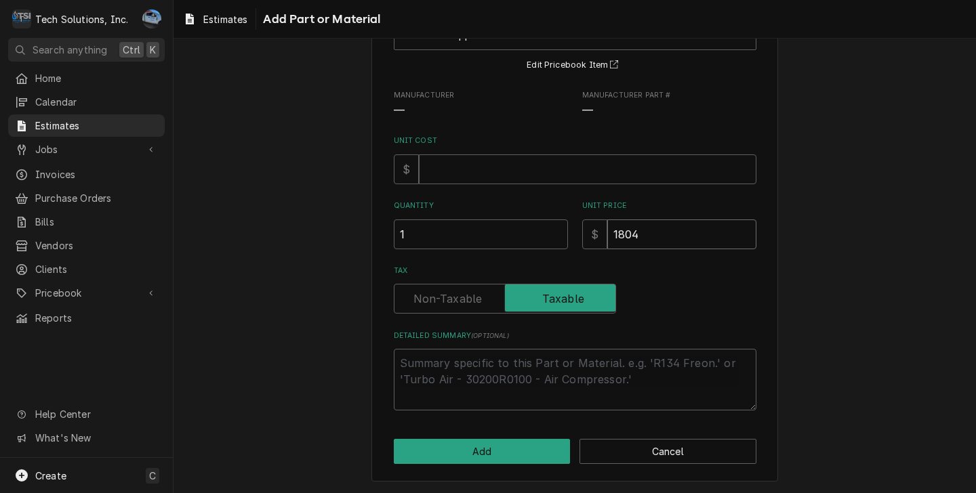
click at [832, 241] on div "Please provide the following information to add a new part or material to this …" at bounding box center [574, 219] width 802 height 550
click at [802, 288] on div "Please provide the following information to add a new part or material to this …" at bounding box center [574, 219] width 802 height 550
click at [634, 233] on input "1804" at bounding box center [681, 235] width 149 height 30
drag, startPoint x: 483, startPoint y: 449, endPoint x: 499, endPoint y: 446, distance: 16.5
click at [483, 450] on button "Add" at bounding box center [482, 451] width 177 height 25
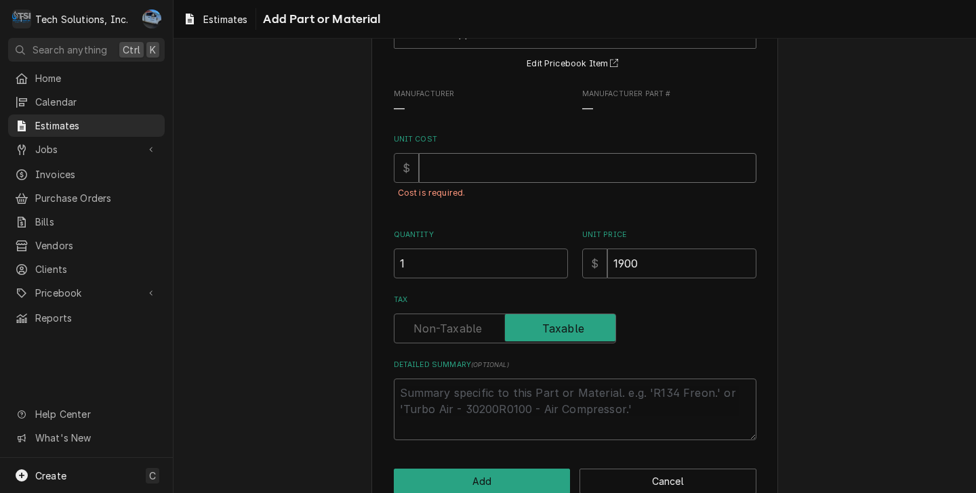
click at [512, 163] on input "Unit Cost" at bounding box center [587, 168] width 337 height 30
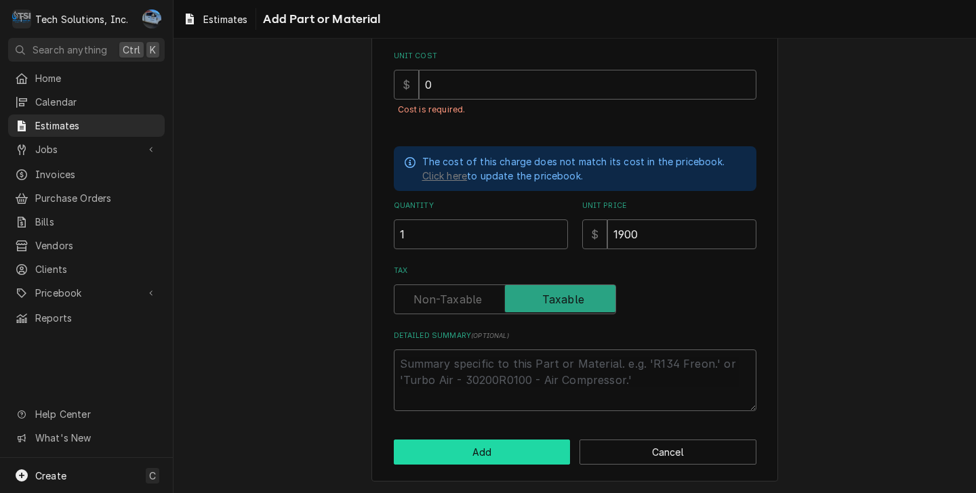
click at [454, 450] on button "Add" at bounding box center [482, 452] width 177 height 25
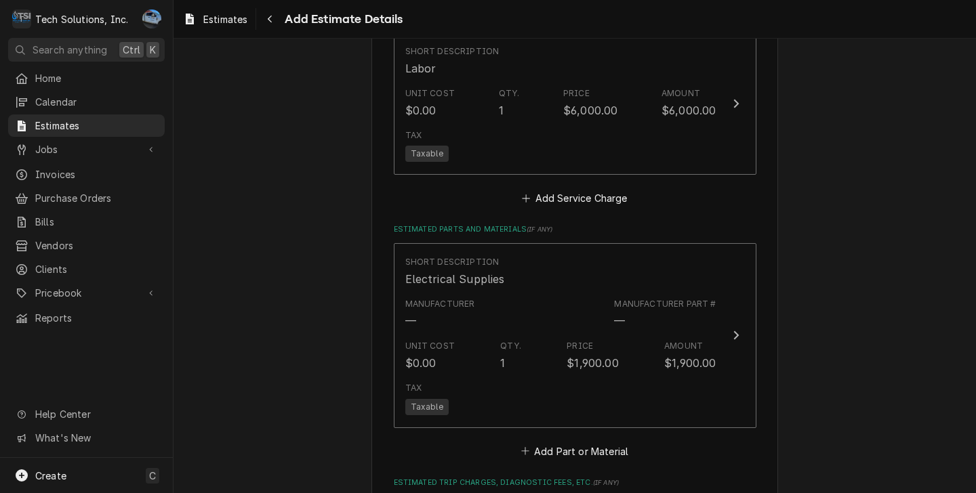
scroll to position [1316, 0]
